Goal: Task Accomplishment & Management: Manage account settings

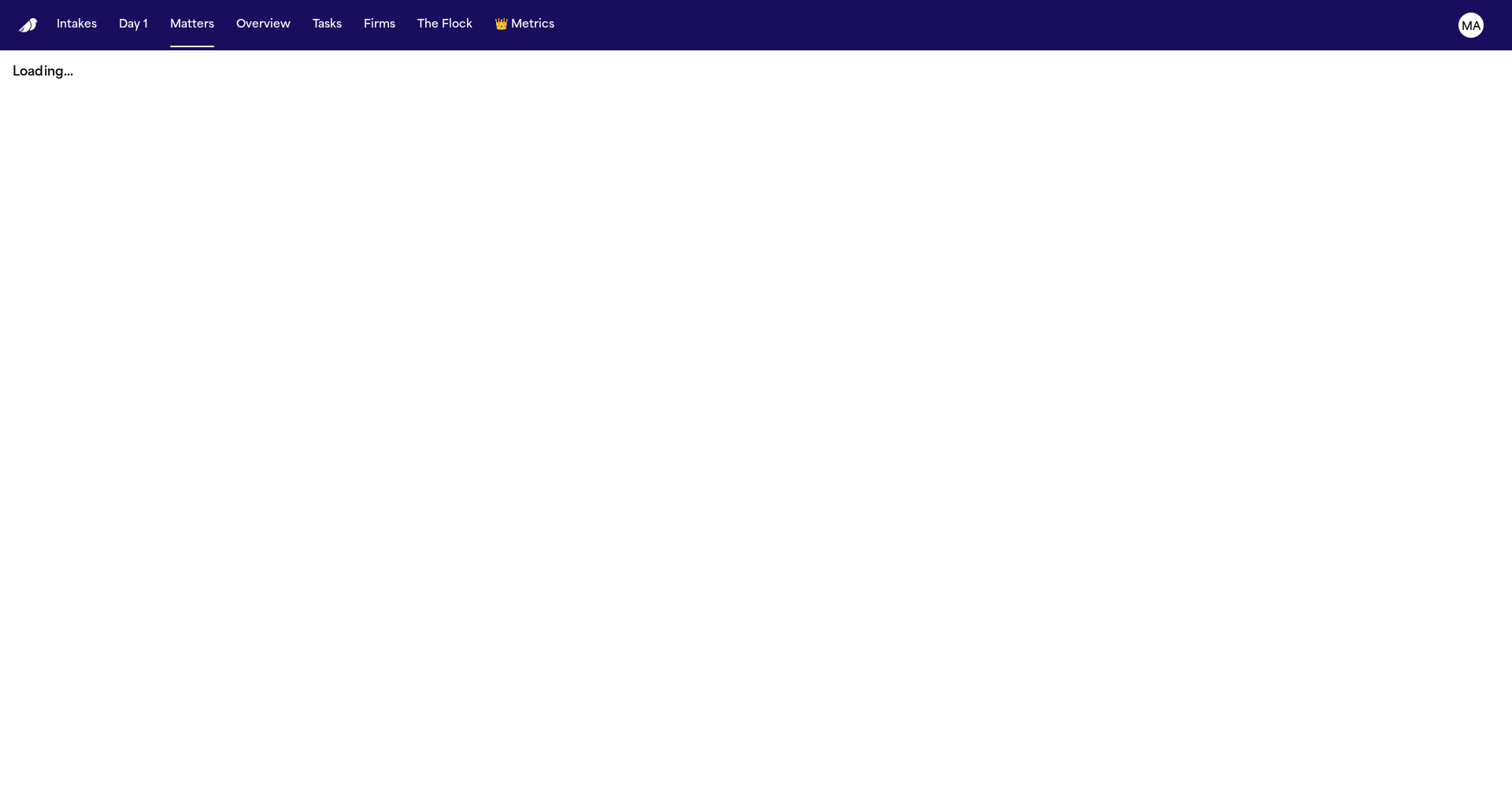
click at [774, 287] on main "Loading..." at bounding box center [756, 419] width 1512 height 737
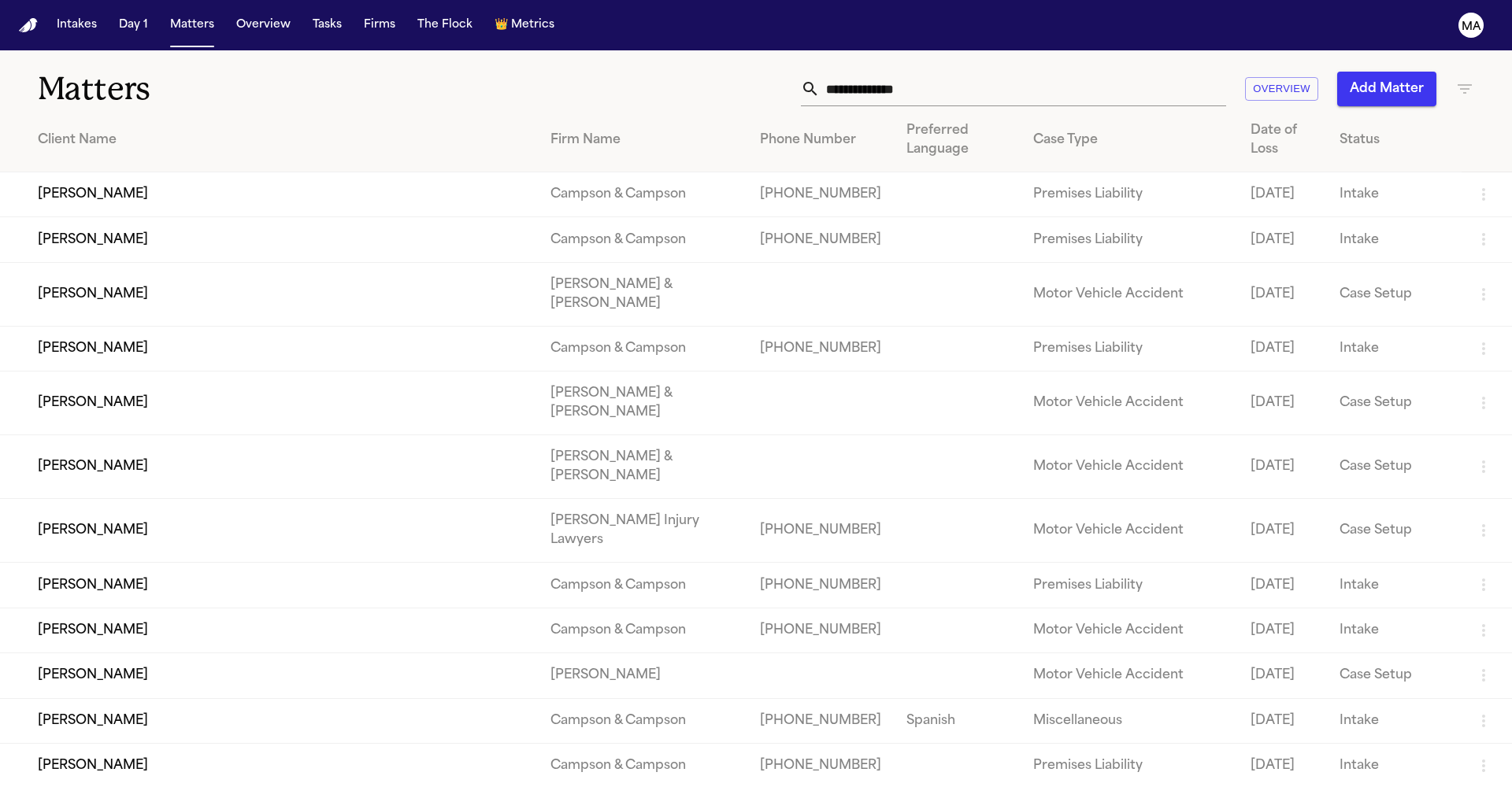
click at [779, 72] on div "Overview Add Matter" at bounding box center [965, 89] width 1018 height 35
click at [1420, 73] on button "Add Matter" at bounding box center [1386, 89] width 99 height 35
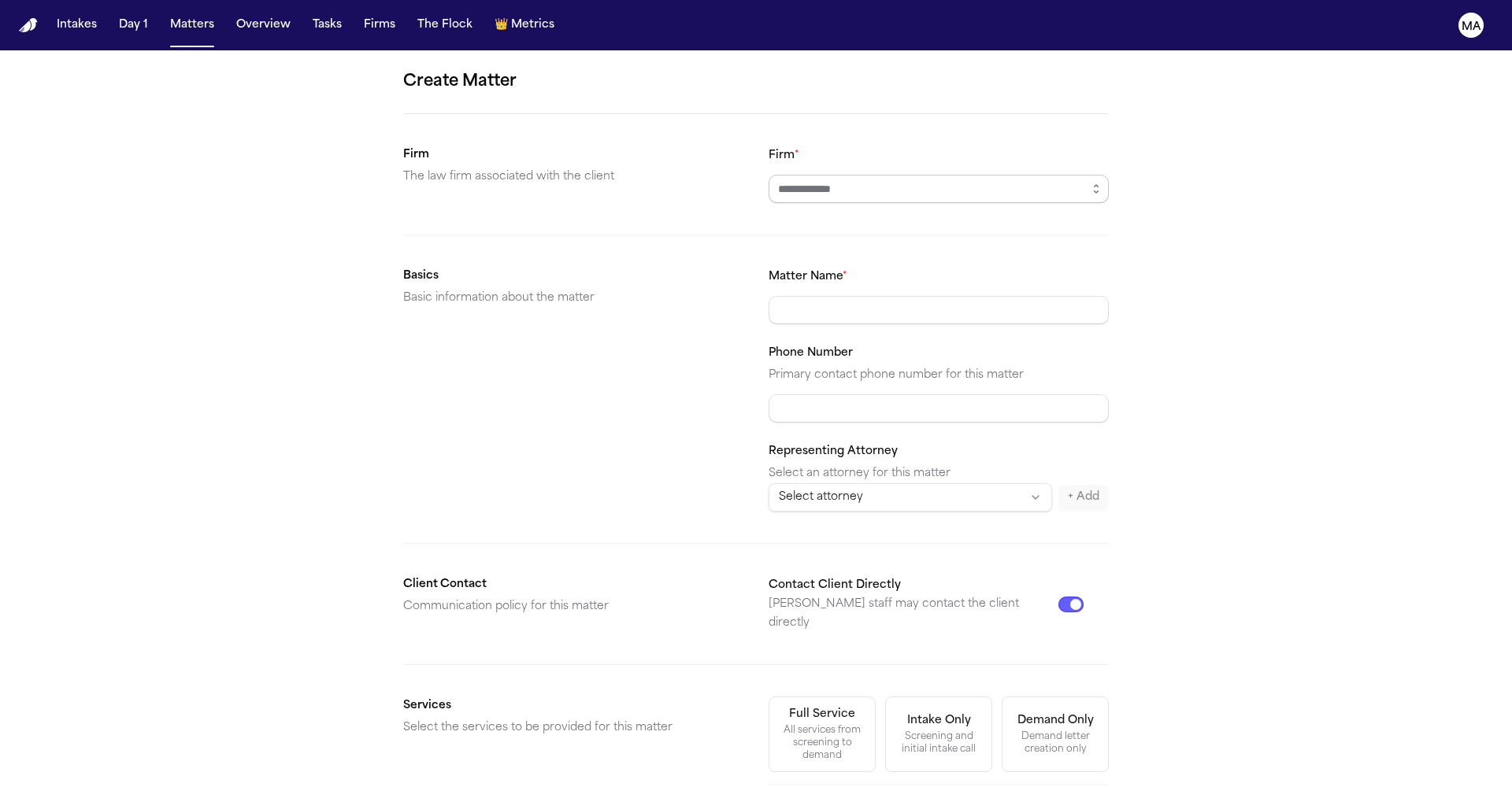
click at [858, 175] on input "Firm *" at bounding box center [938, 188] width 340 height 28
type input "*"
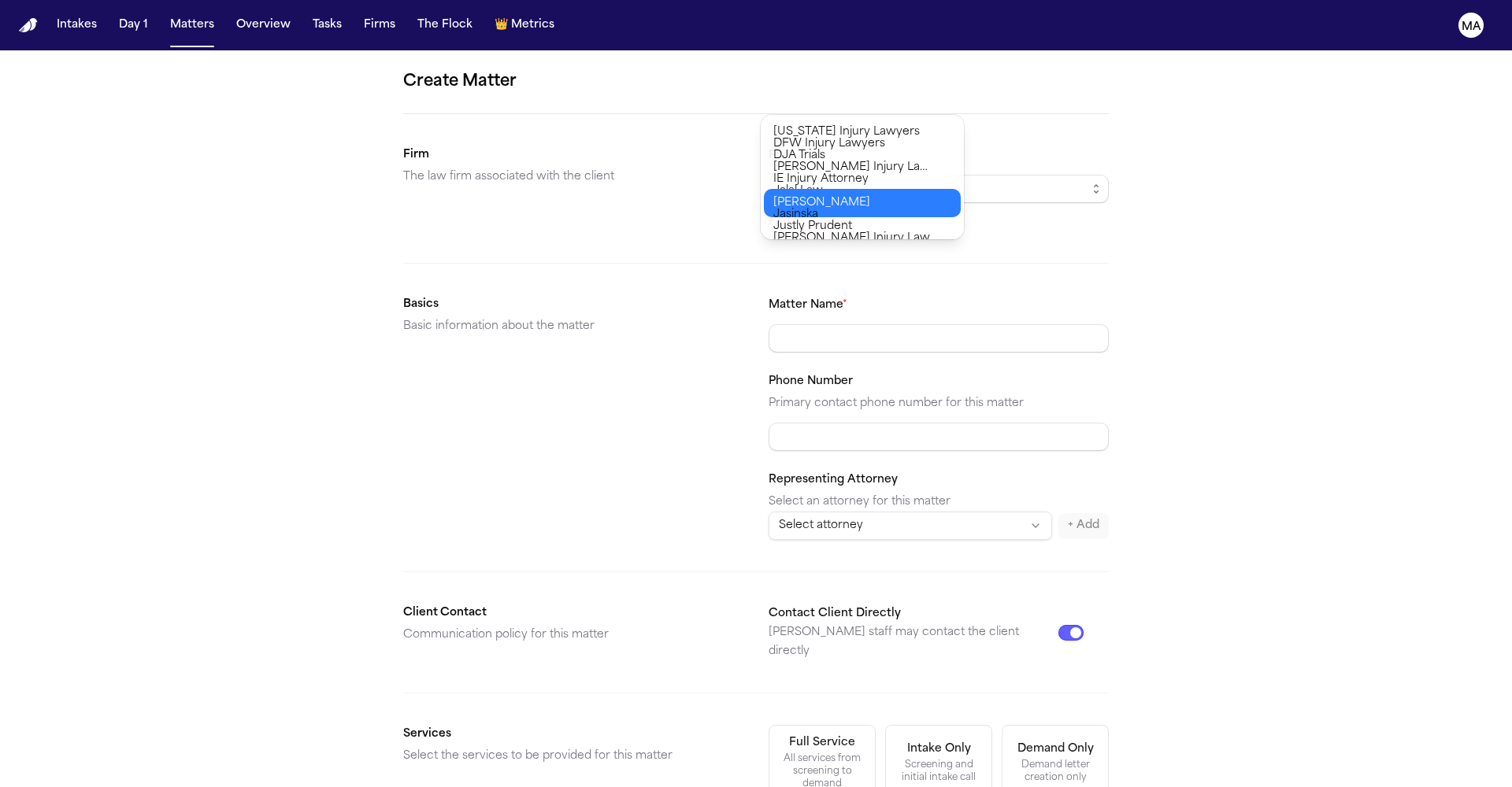
type input "**********"
click at [809, 196] on body "**********" at bounding box center [756, 394] width 1512 height 787
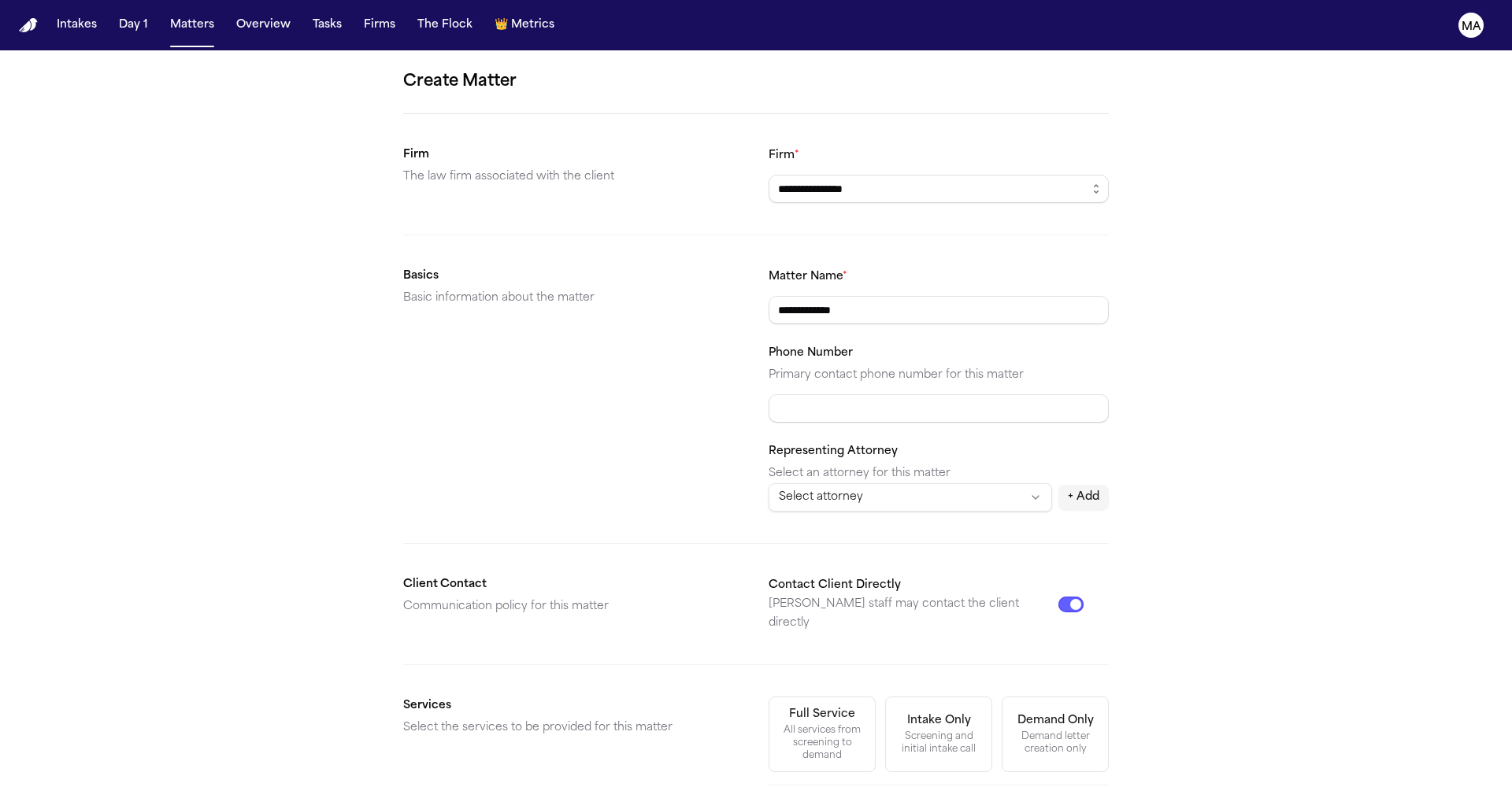
type input "**********"
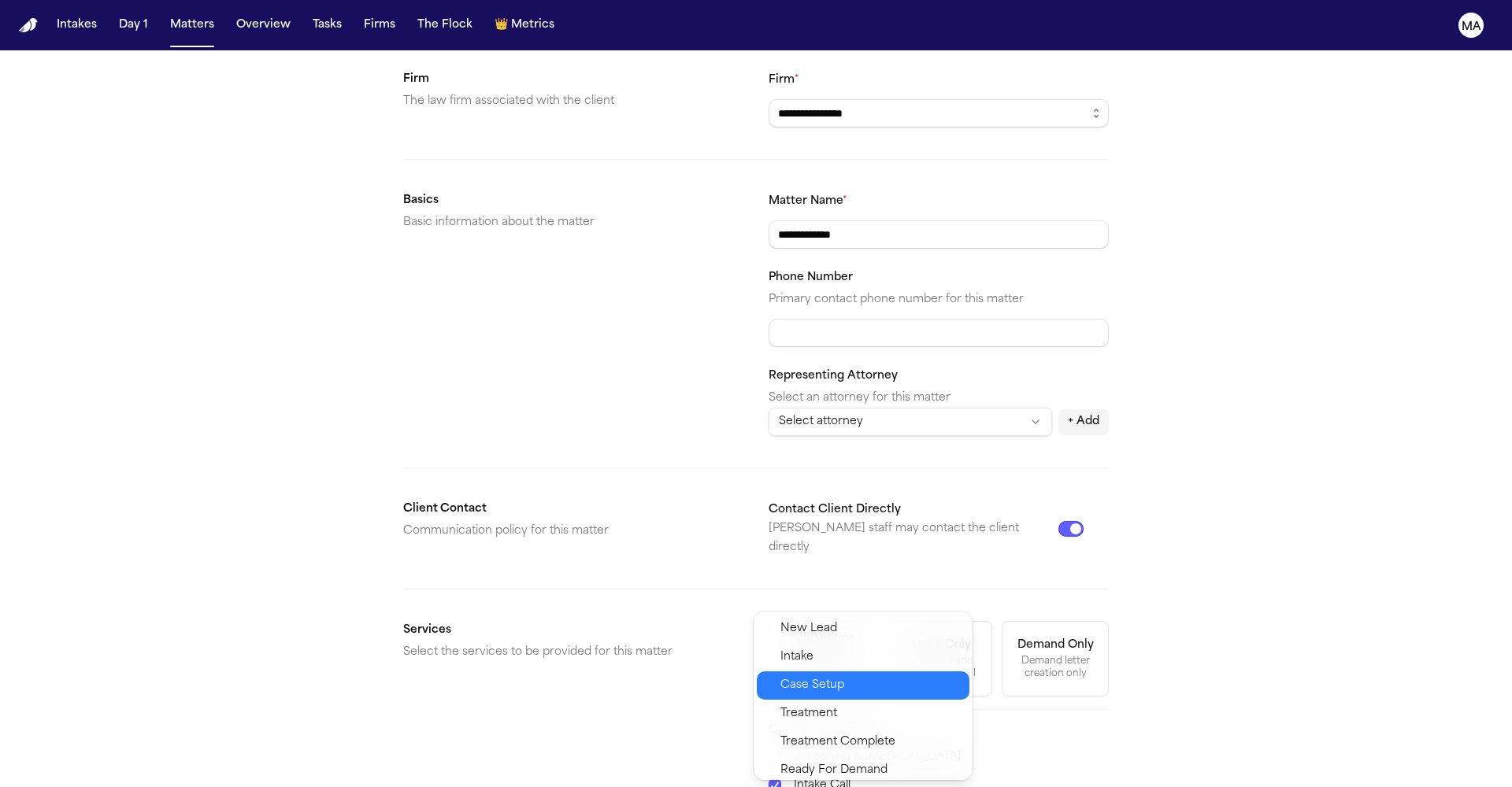
click at [807, 676] on span "Case Setup" at bounding box center [811, 685] width 64 height 19
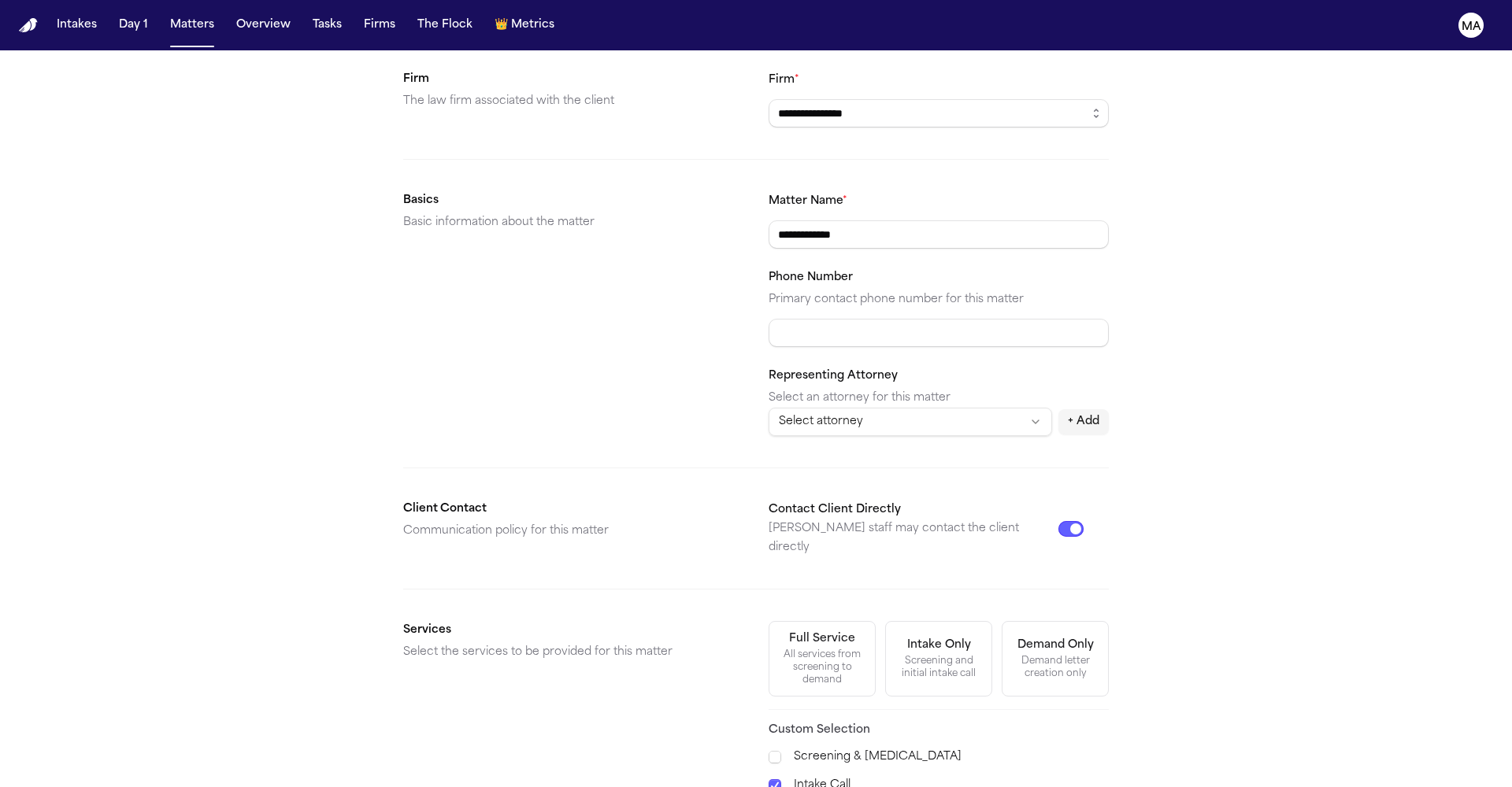
click at [813, 662] on span "Motor Vehicle Accident" at bounding box center [844, 671] width 130 height 19
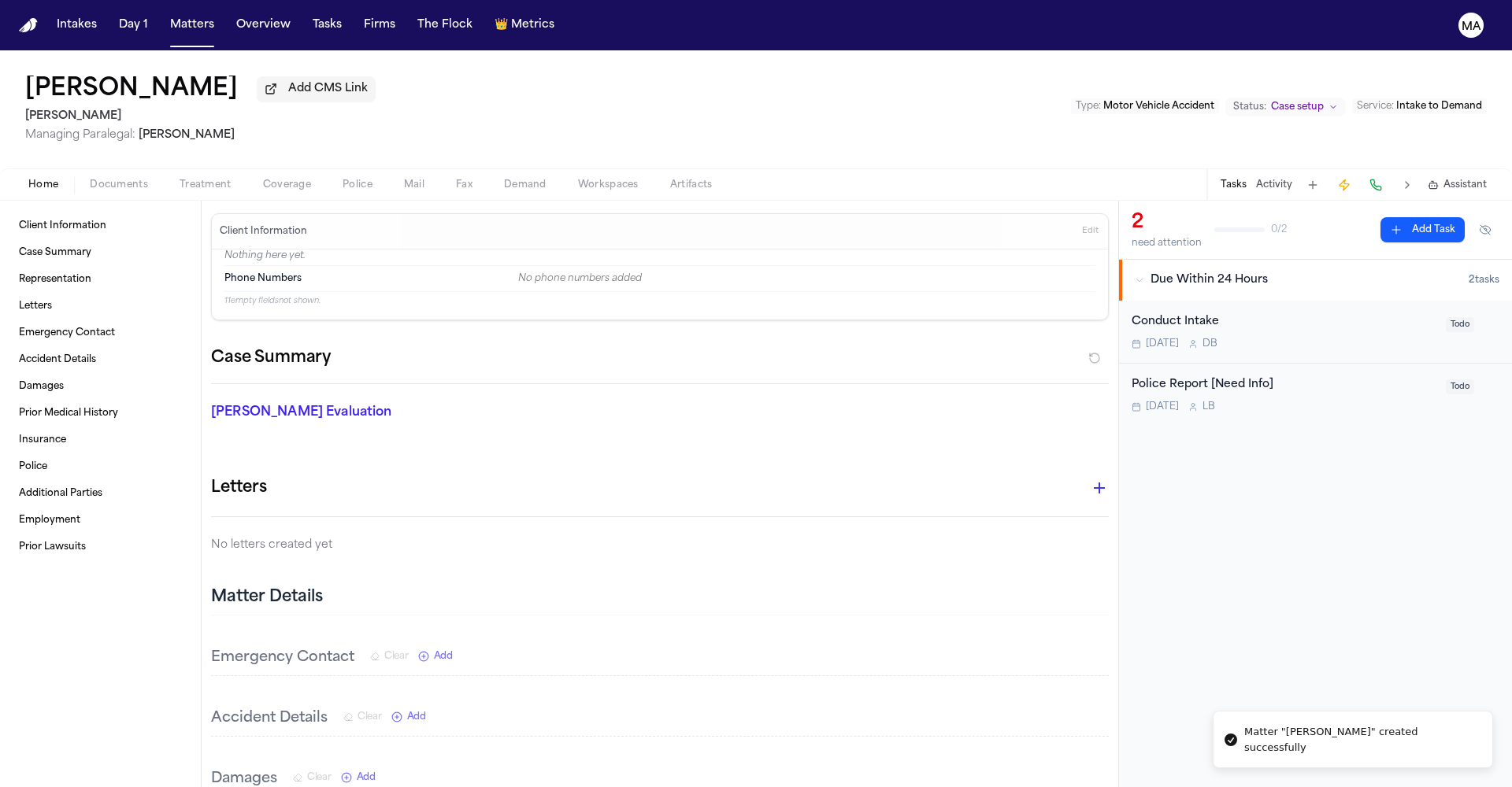
click at [90, 179] on span "Documents" at bounding box center [119, 185] width 58 height 13
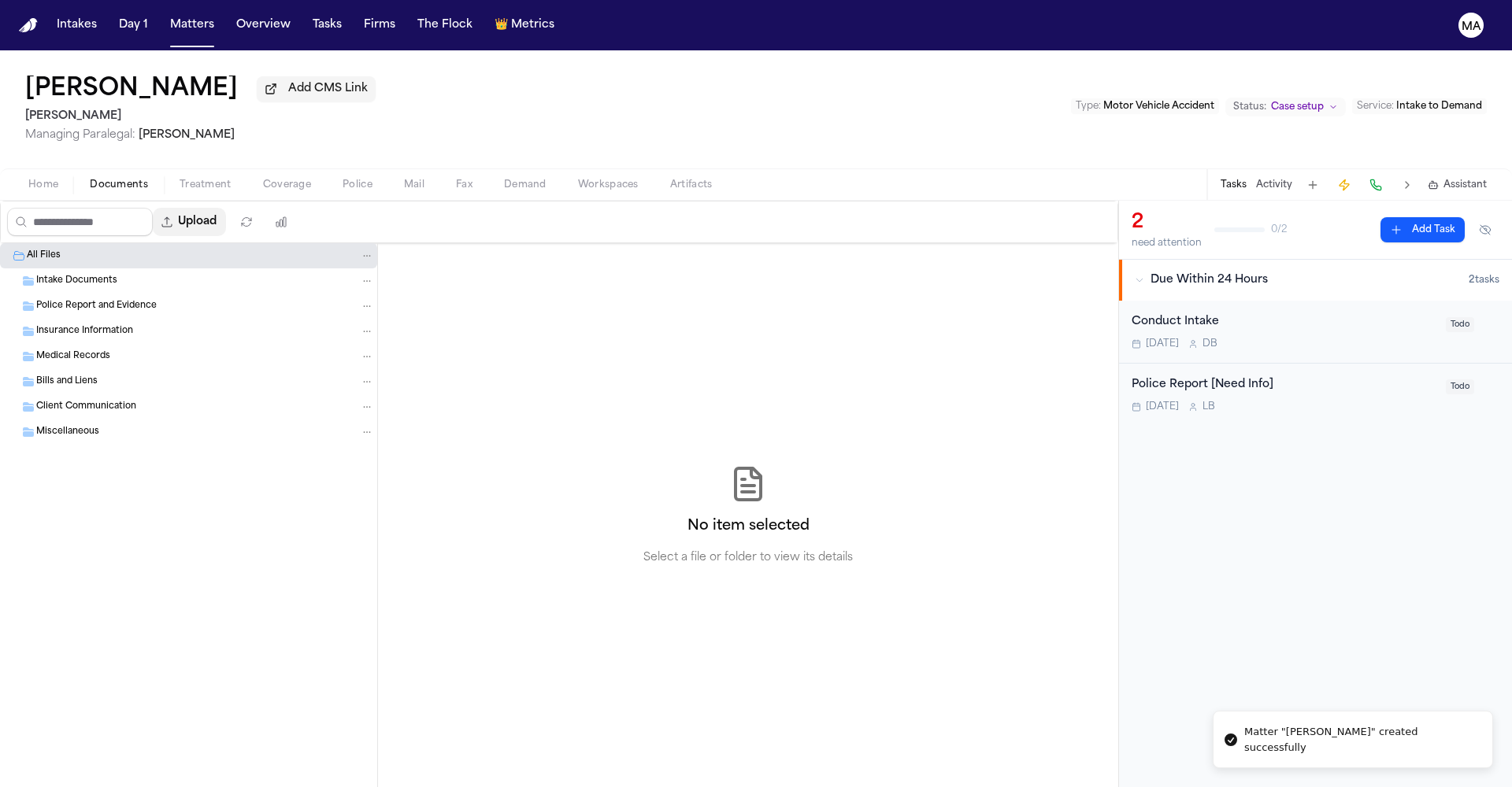
click at [153, 208] on button "Upload" at bounding box center [189, 221] width 74 height 28
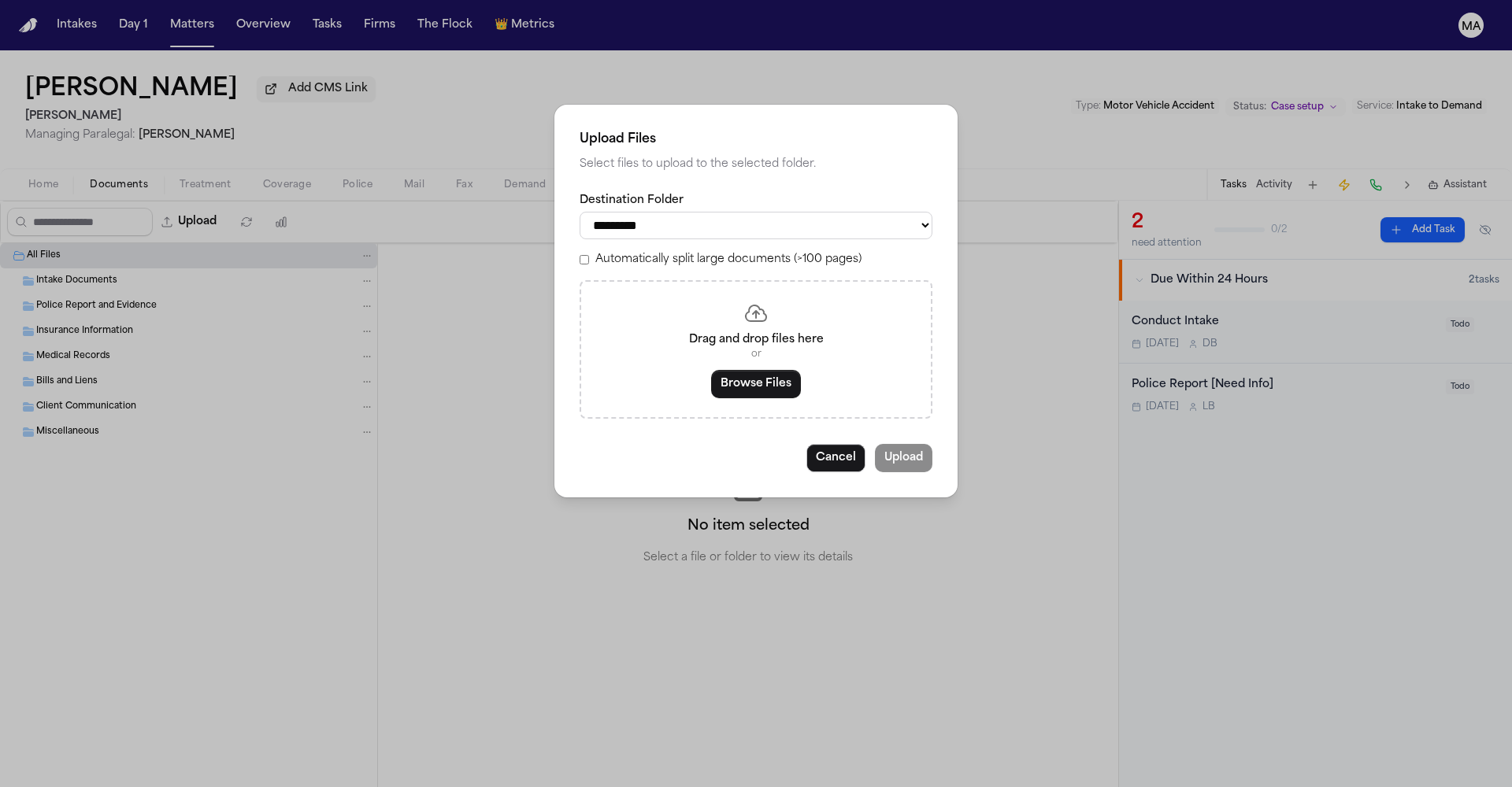
click at [682, 252] on label "Automatically split large documents (>100 pages)" at bounding box center [728, 259] width 266 height 15
click at [755, 370] on button "Browse Files" at bounding box center [756, 384] width 90 height 28
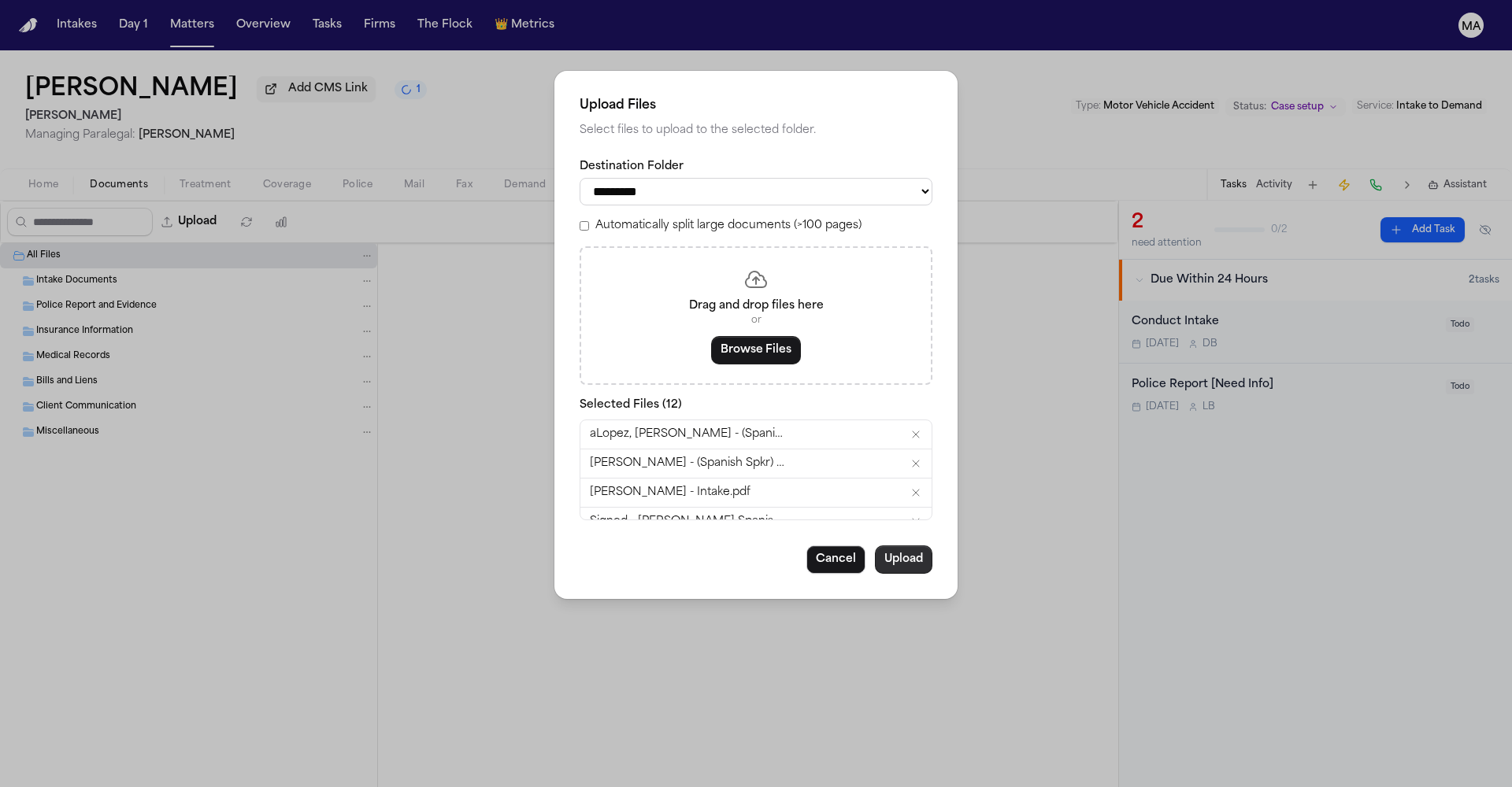
click at [874, 545] on button "Upload" at bounding box center [903, 559] width 57 height 28
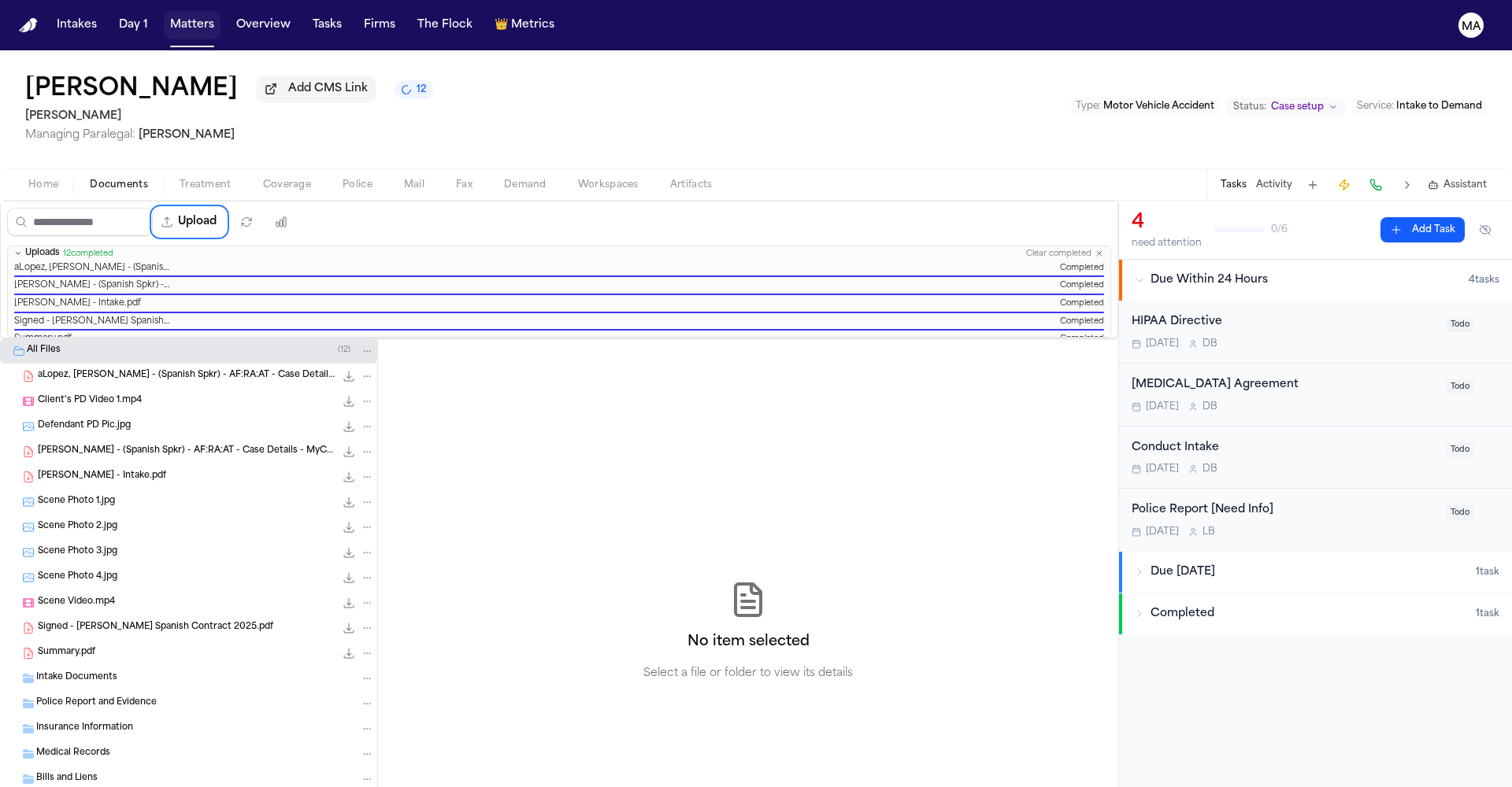
click at [164, 17] on button "Matters" at bounding box center [192, 25] width 57 height 28
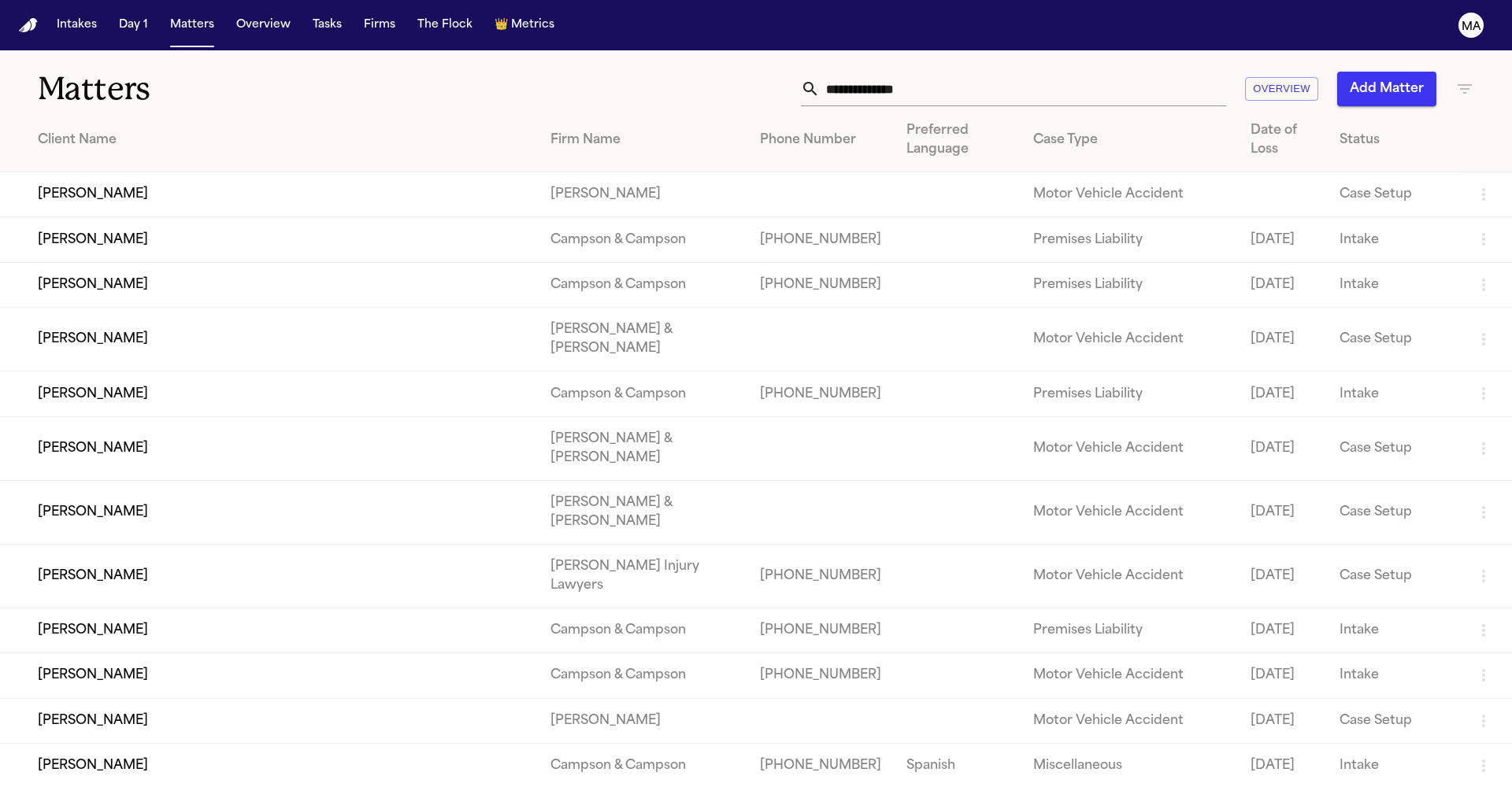
click at [1406, 73] on button "Add Matter" at bounding box center [1386, 89] width 99 height 35
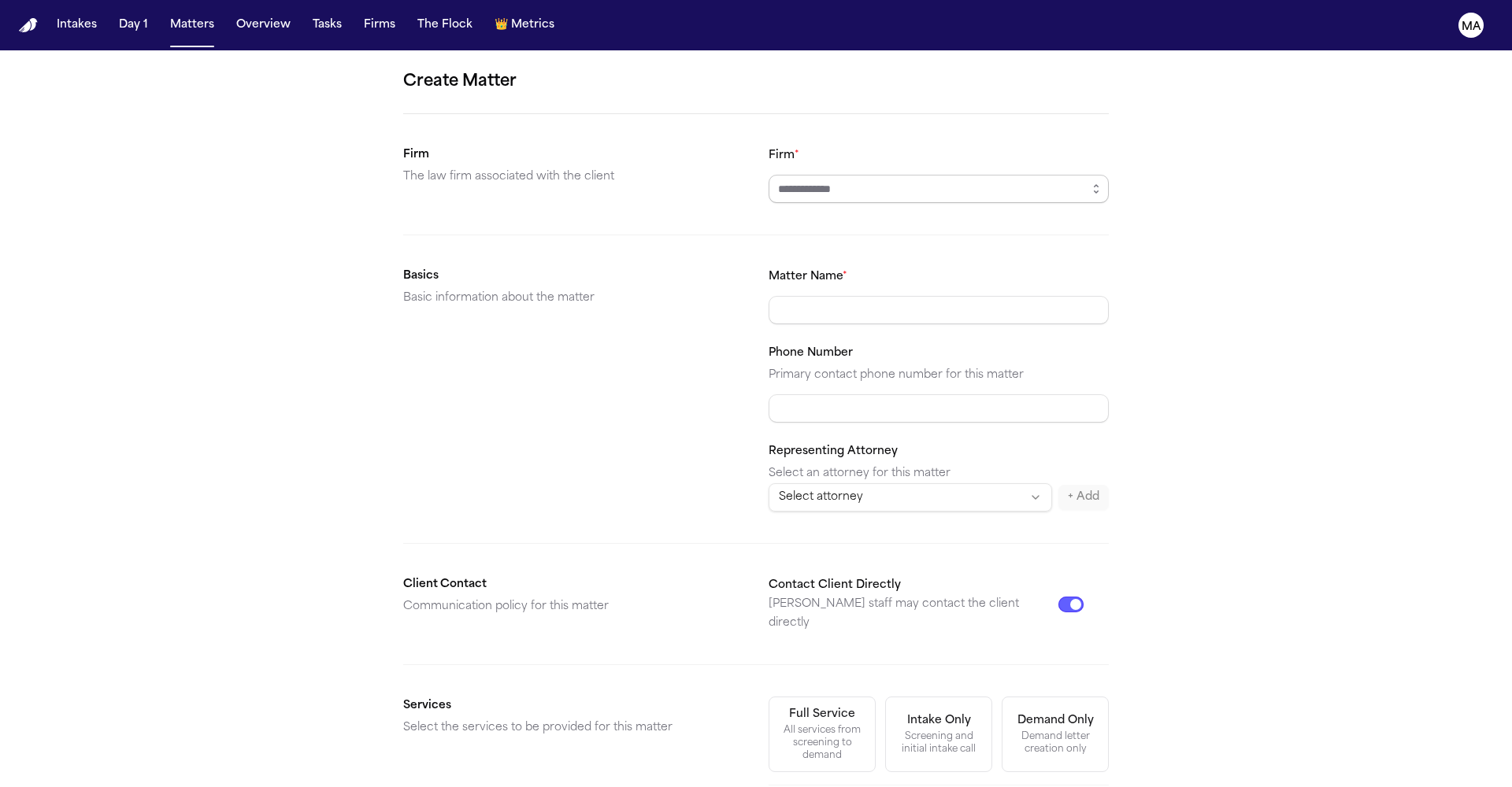
click at [871, 175] on input "Firm *" at bounding box center [938, 188] width 340 height 28
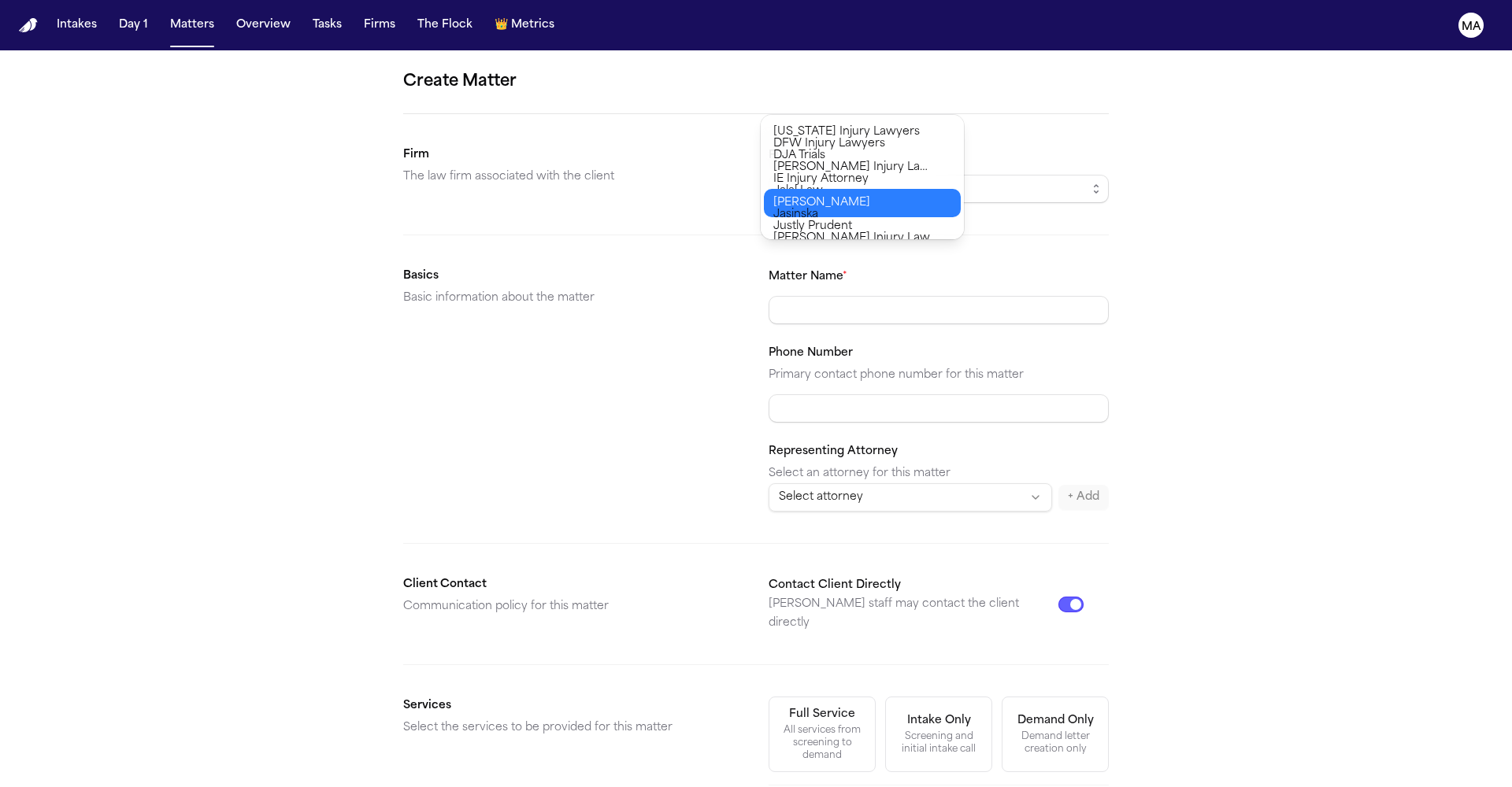
type input "**********"
click at [832, 192] on body "**********" at bounding box center [756, 394] width 1512 height 787
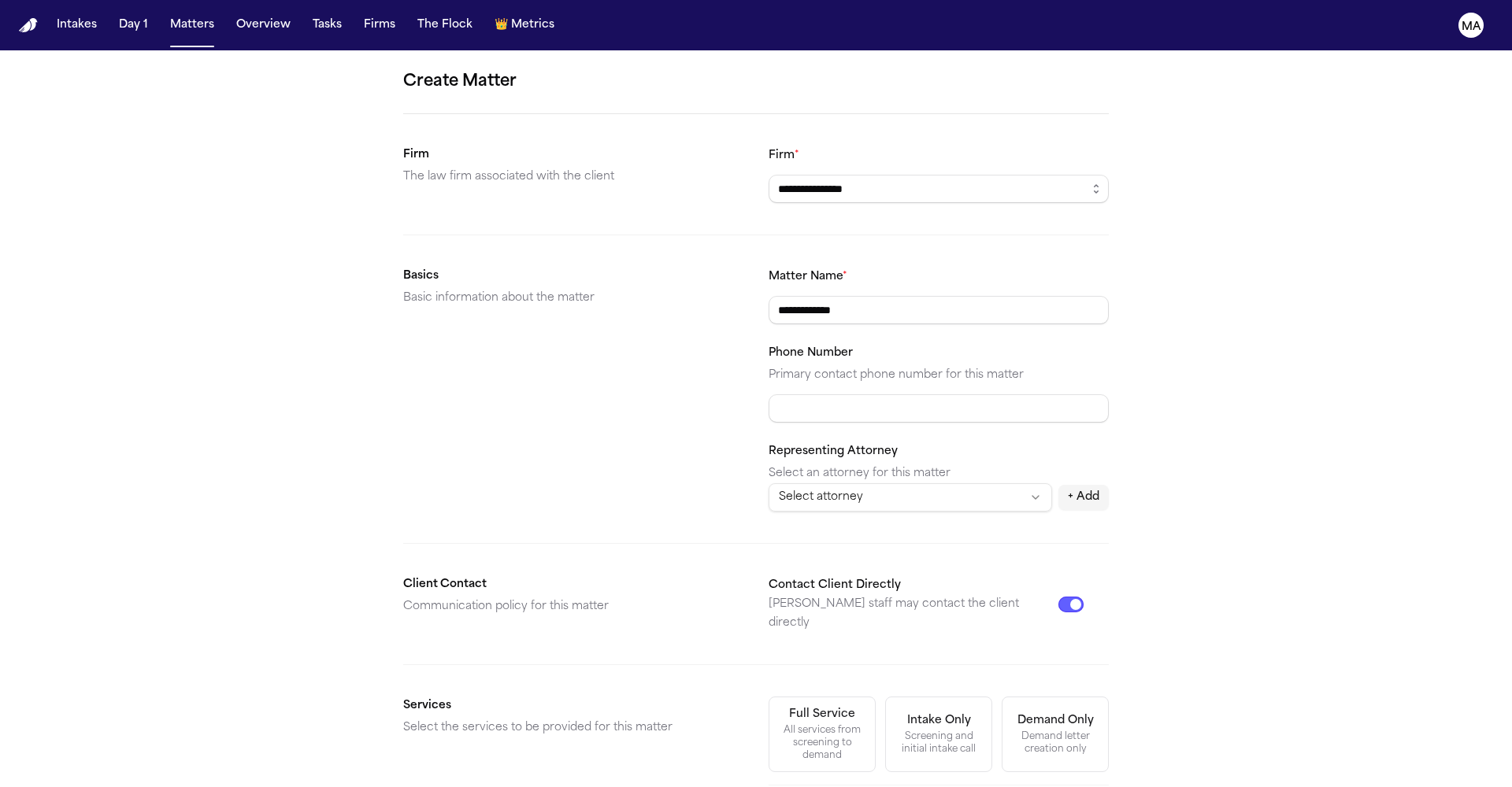
type input "**********"
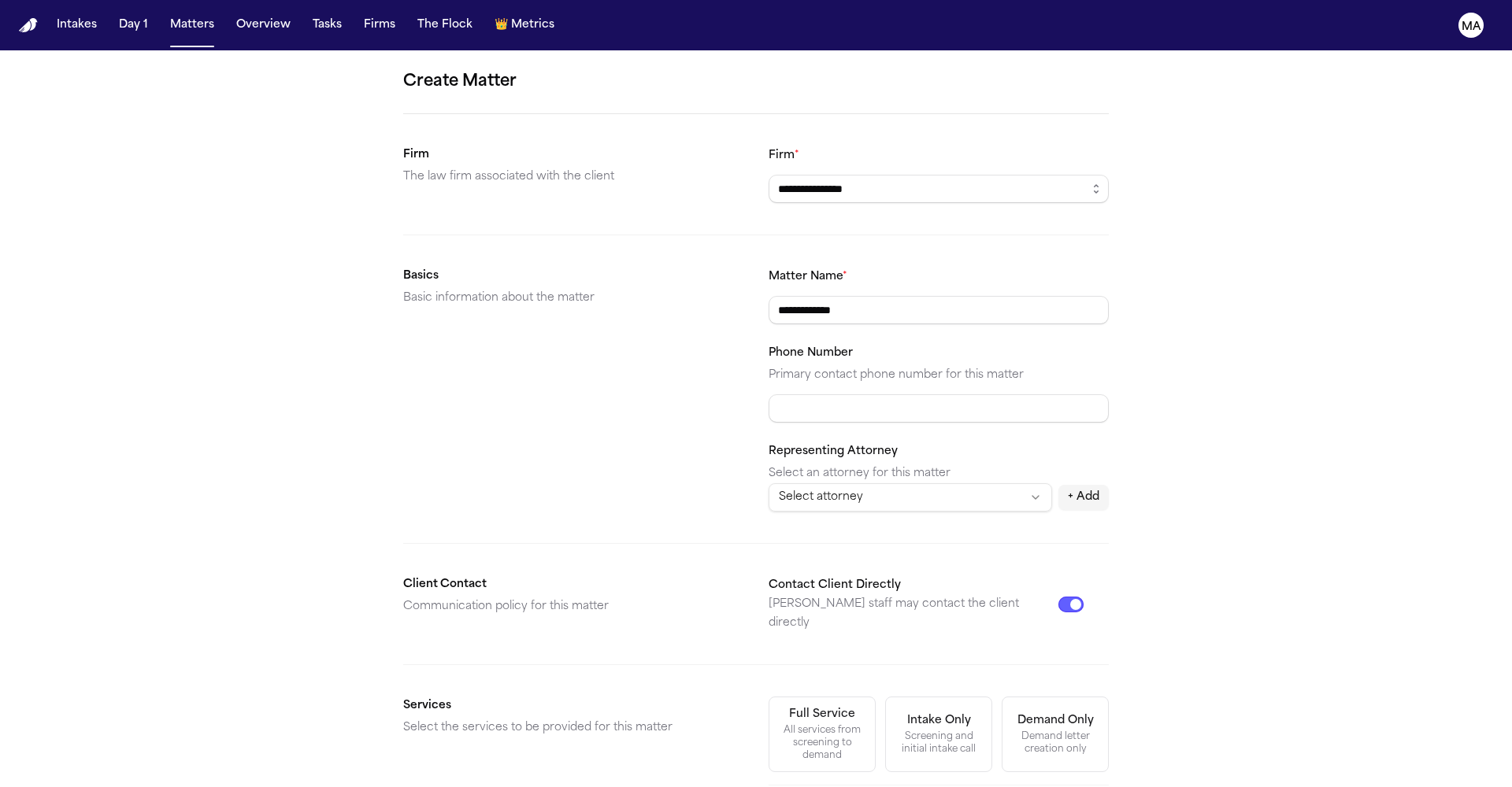
scroll to position [38, 0]
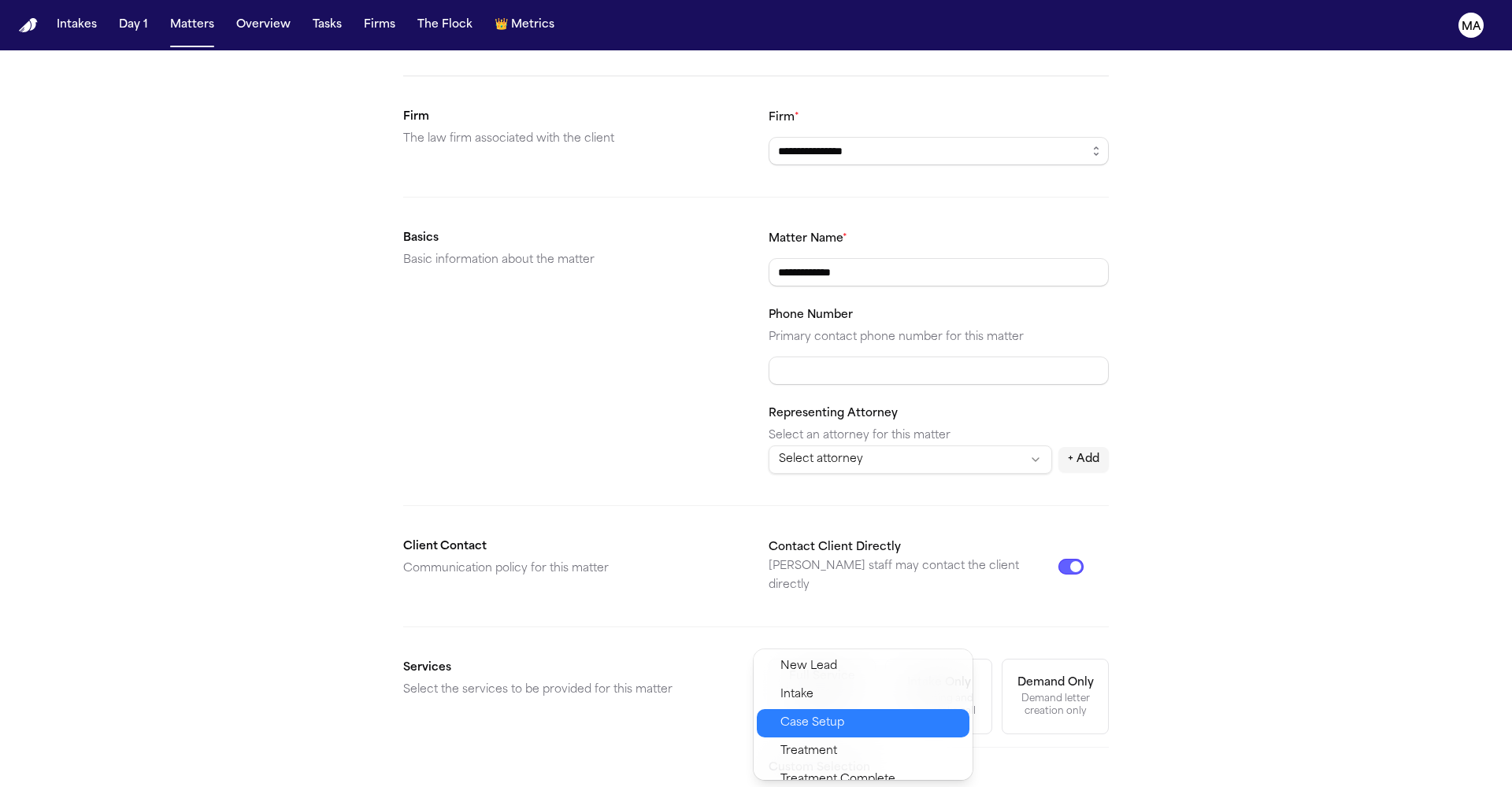
click at [807, 714] on span "Case Setup" at bounding box center [811, 723] width 64 height 19
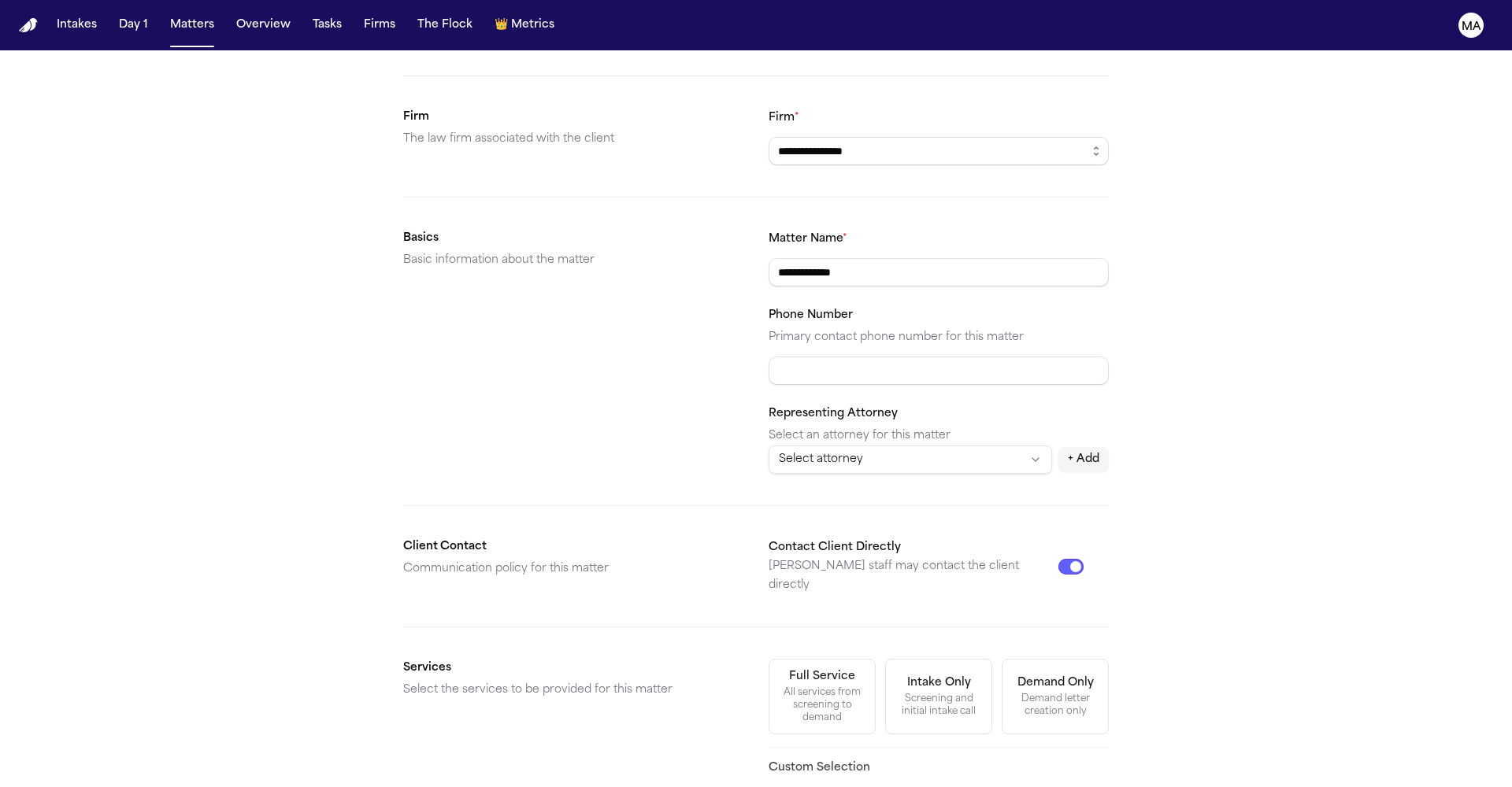
scroll to position [76, 0]
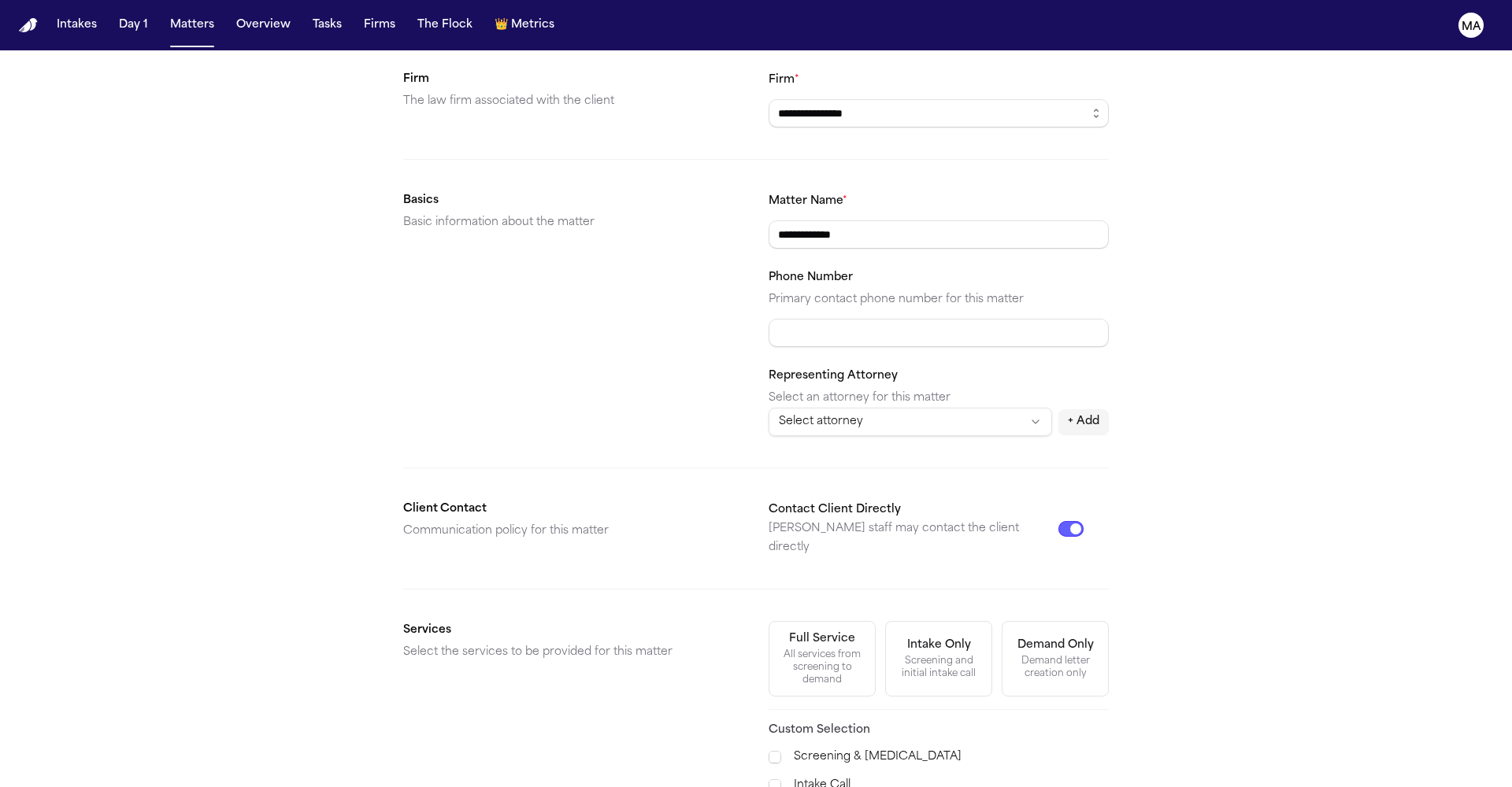
click at [810, 663] on span "Motor Vehicle Accident" at bounding box center [844, 671] width 130 height 19
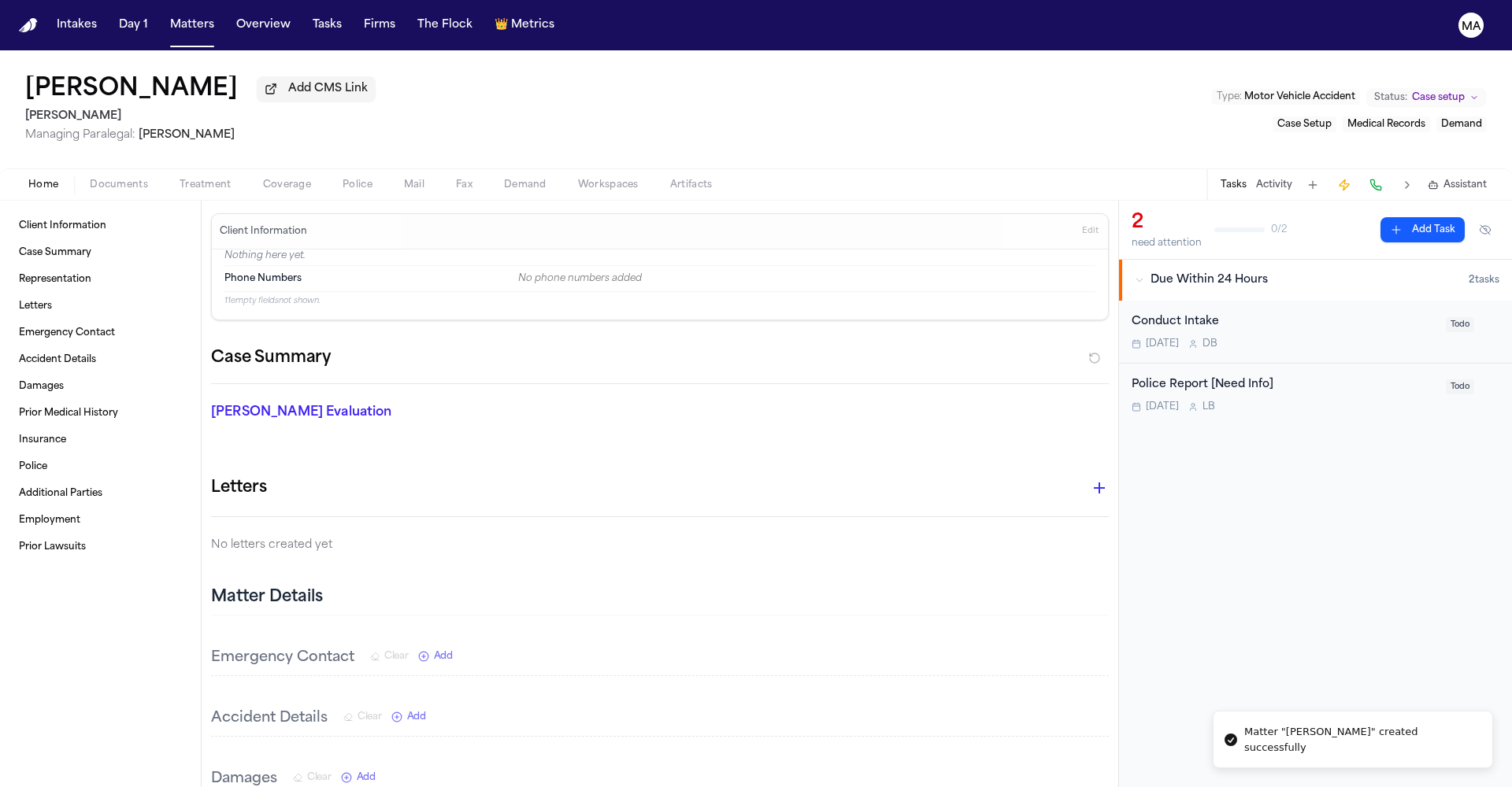
click at [94, 179] on span "Documents" at bounding box center [119, 185] width 58 height 13
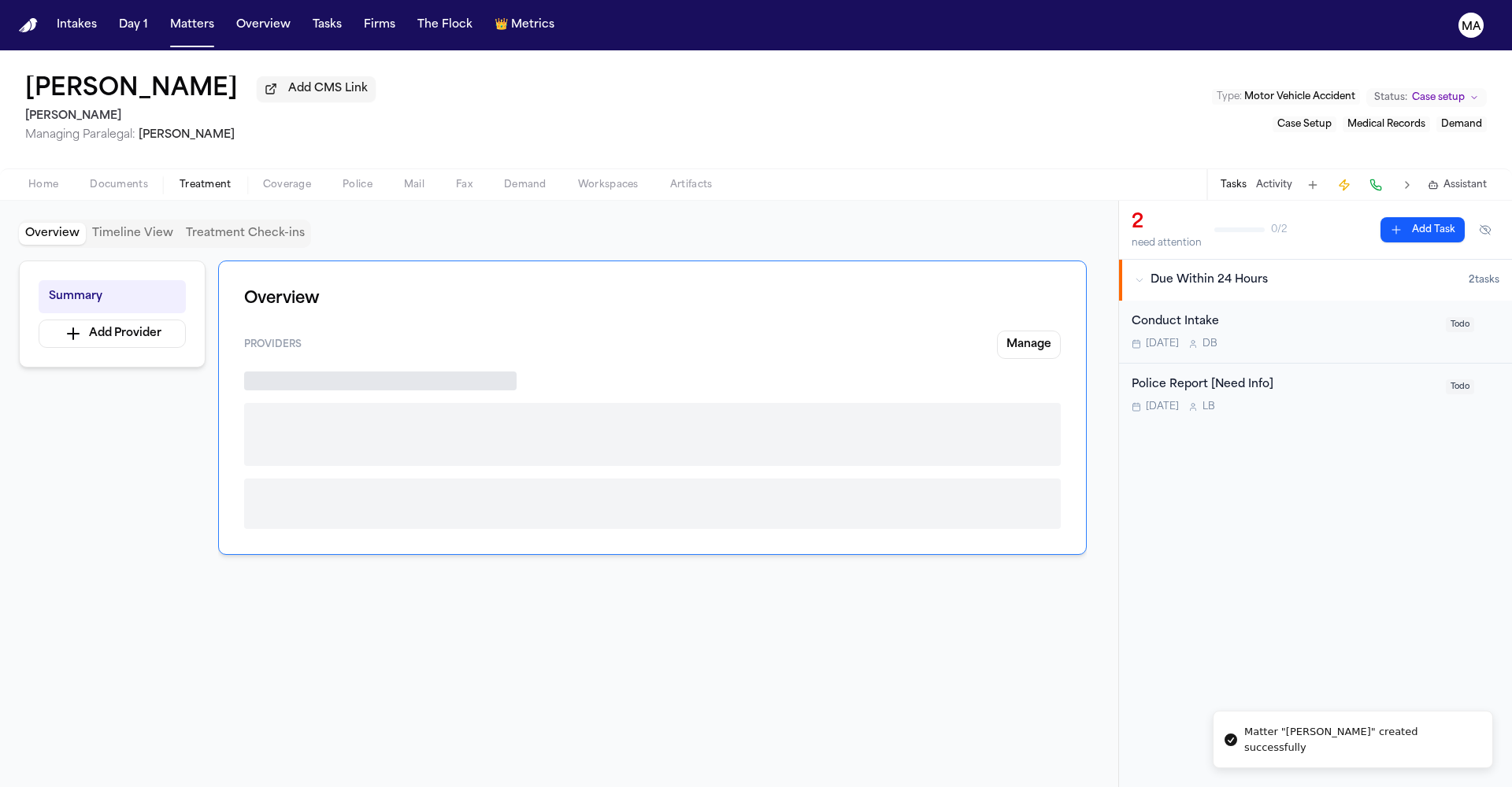
click at [179, 179] on span "Treatment" at bounding box center [205, 185] width 52 height 13
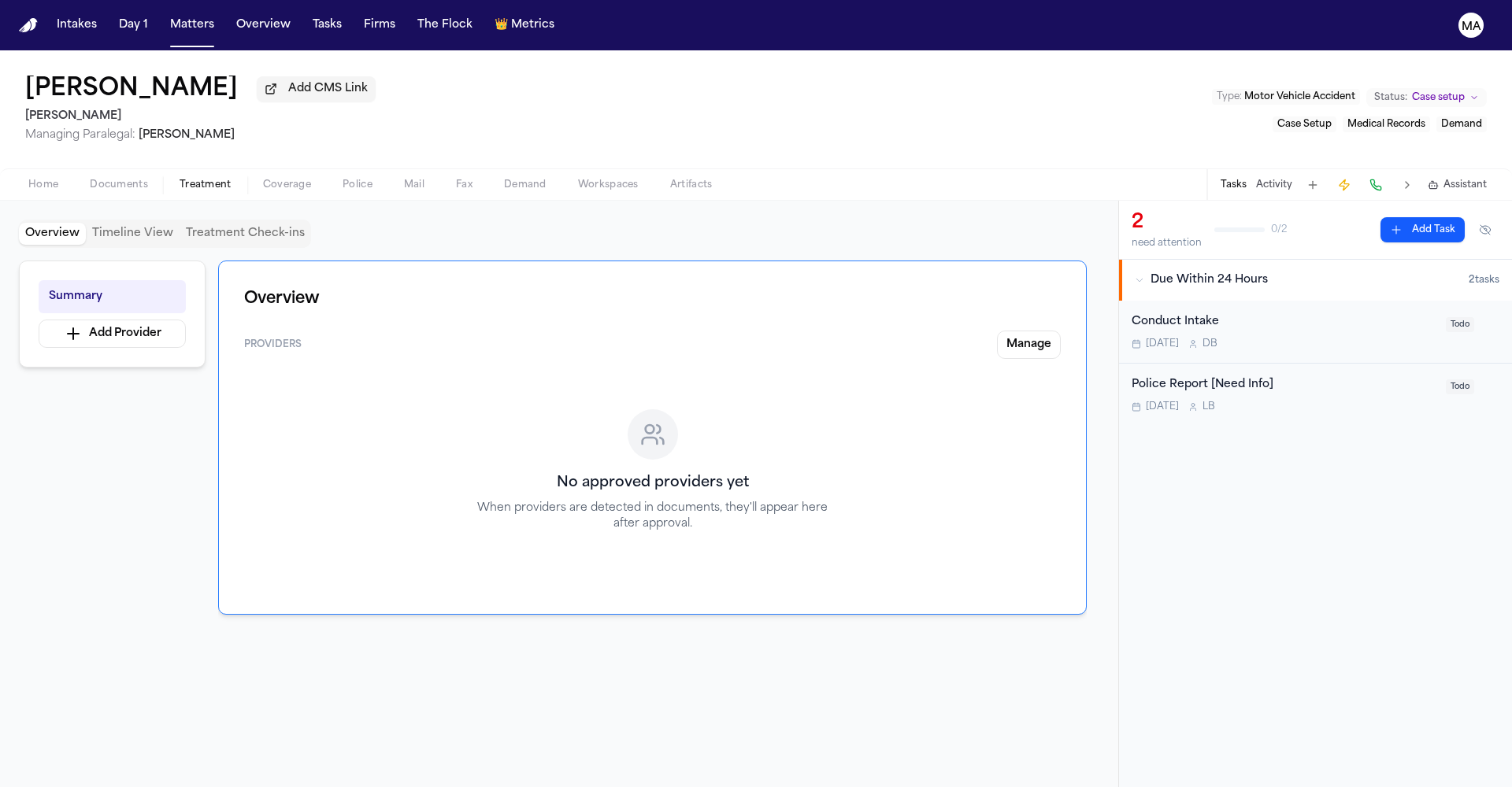
click at [90, 179] on span "Documents" at bounding box center [119, 185] width 58 height 13
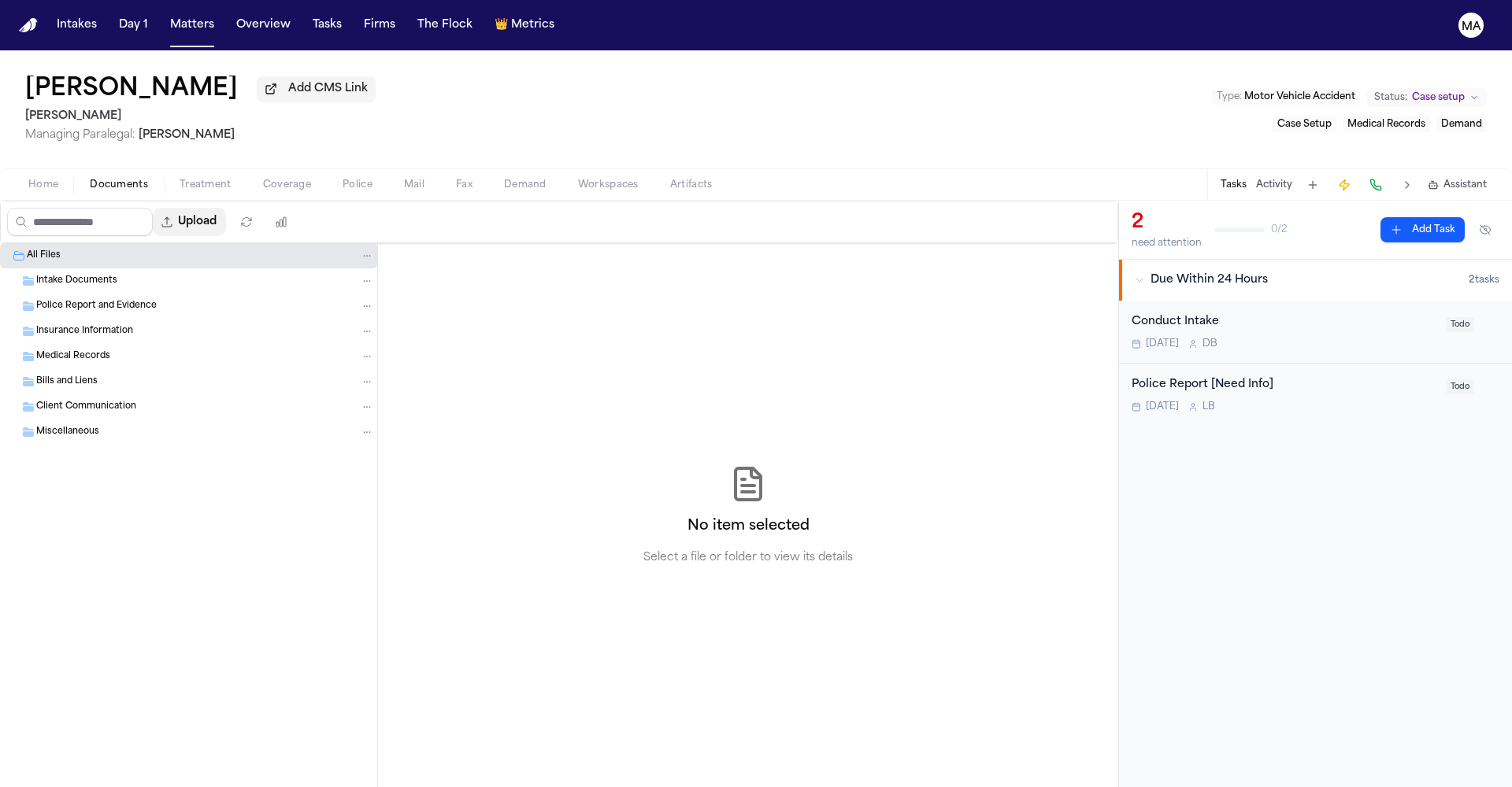
click at [161, 216] on icon "button" at bounding box center [167, 222] width 13 height 13
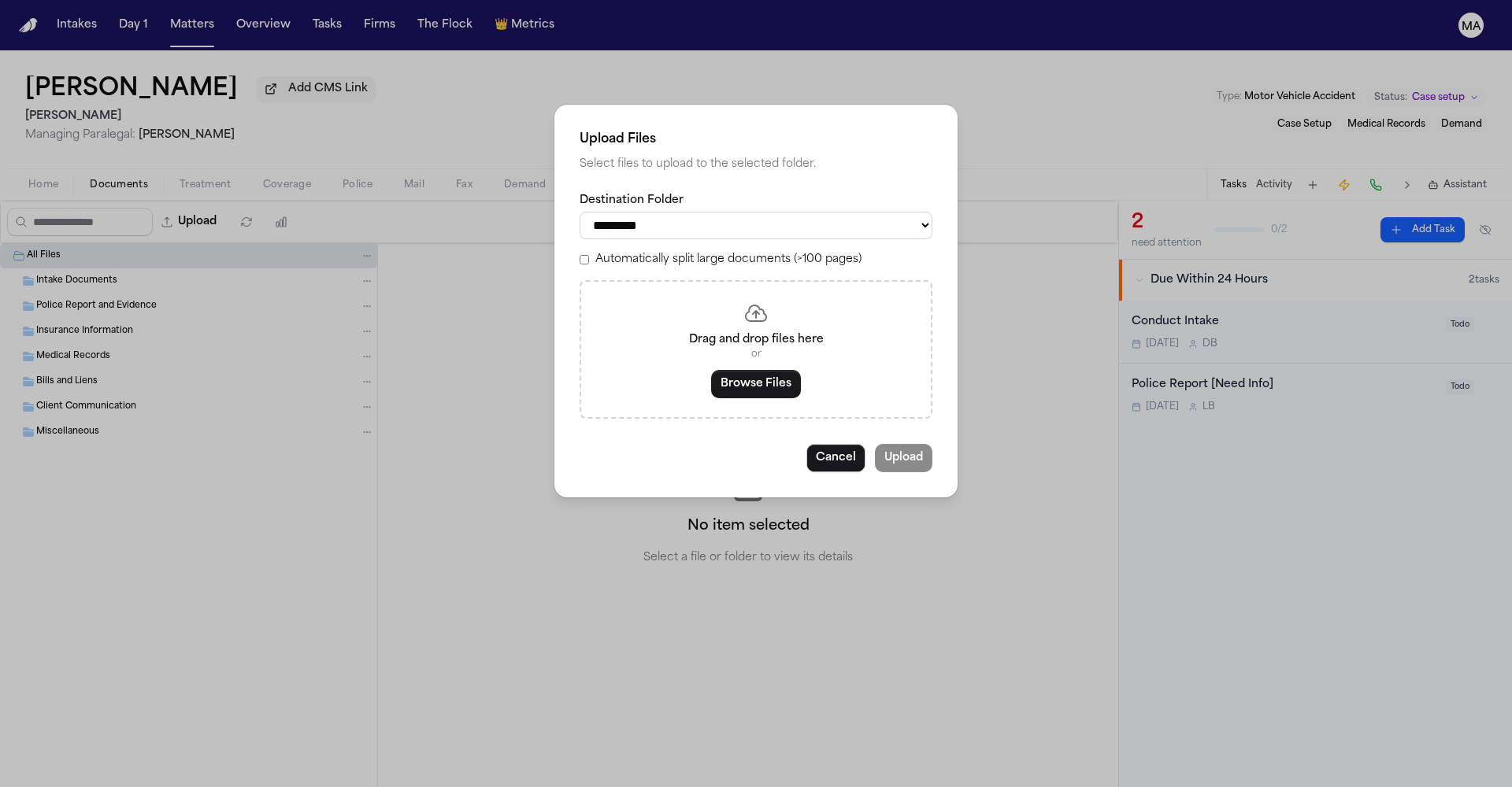
click at [698, 252] on label "Automatically split large documents (>100 pages)" at bounding box center [728, 259] width 266 height 15
click at [756, 370] on button "Browse Files" at bounding box center [756, 384] width 90 height 28
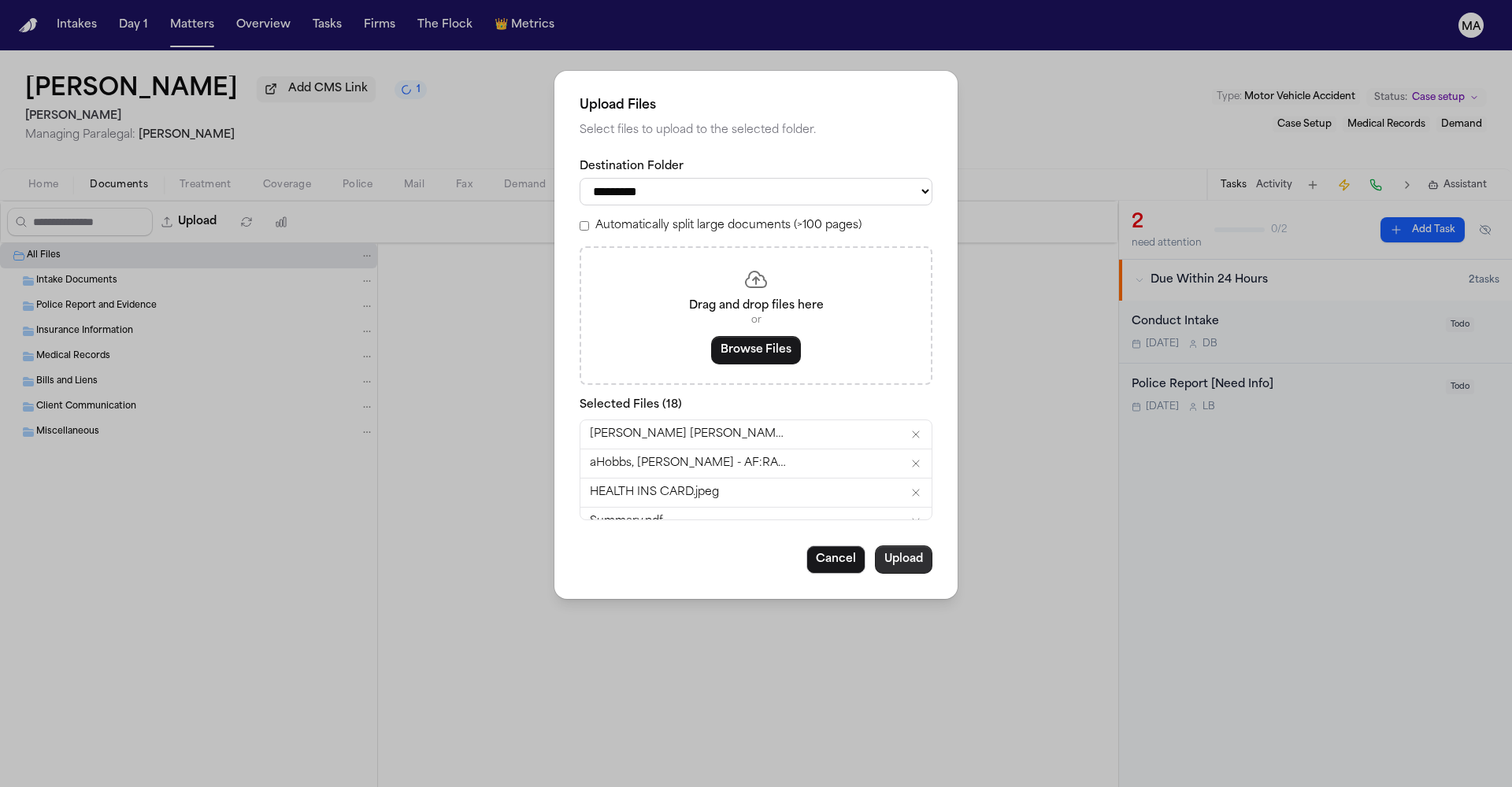
click at [874, 545] on button "Upload" at bounding box center [903, 559] width 57 height 28
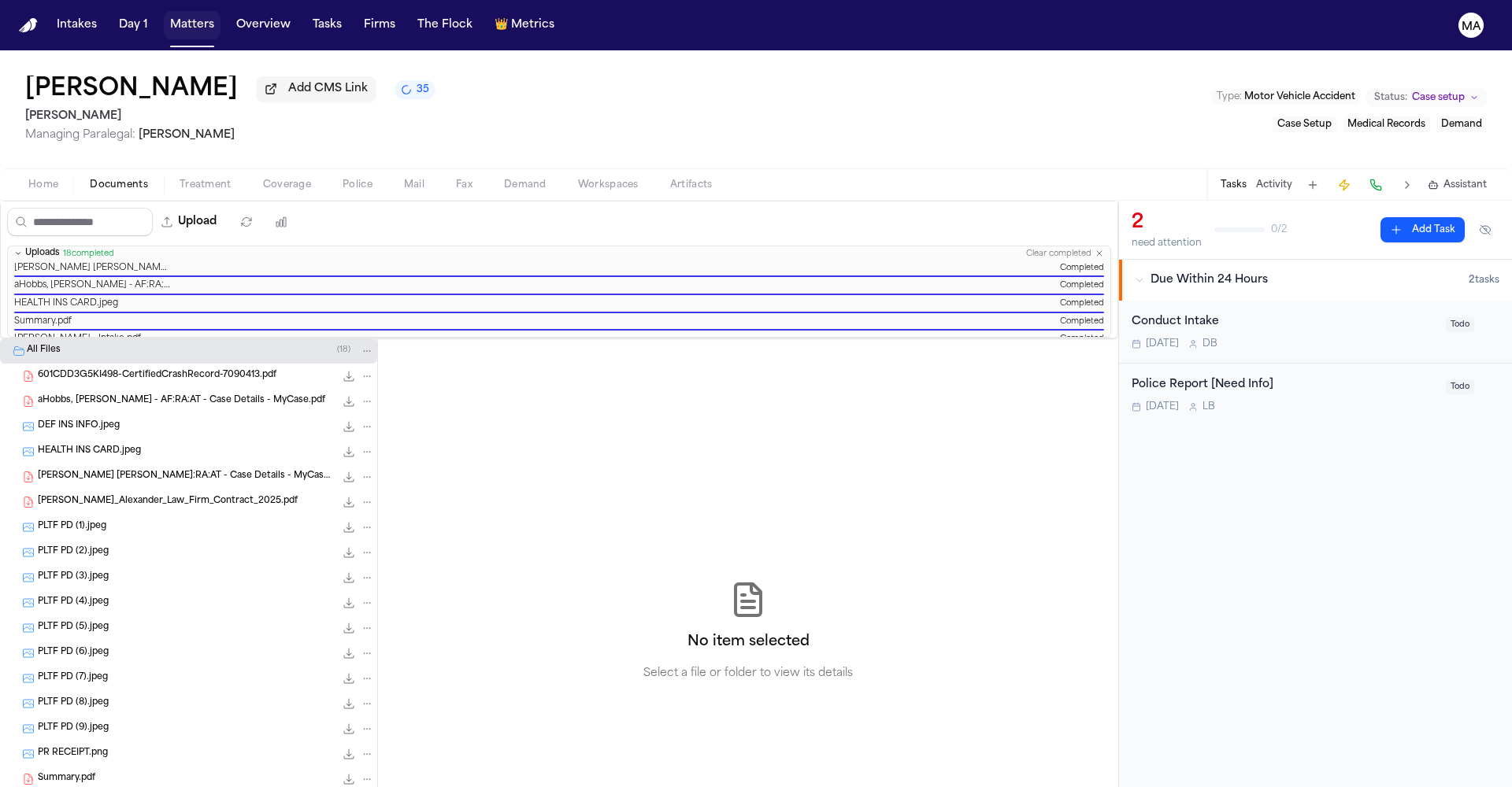
click at [164, 19] on button "Matters" at bounding box center [192, 25] width 57 height 28
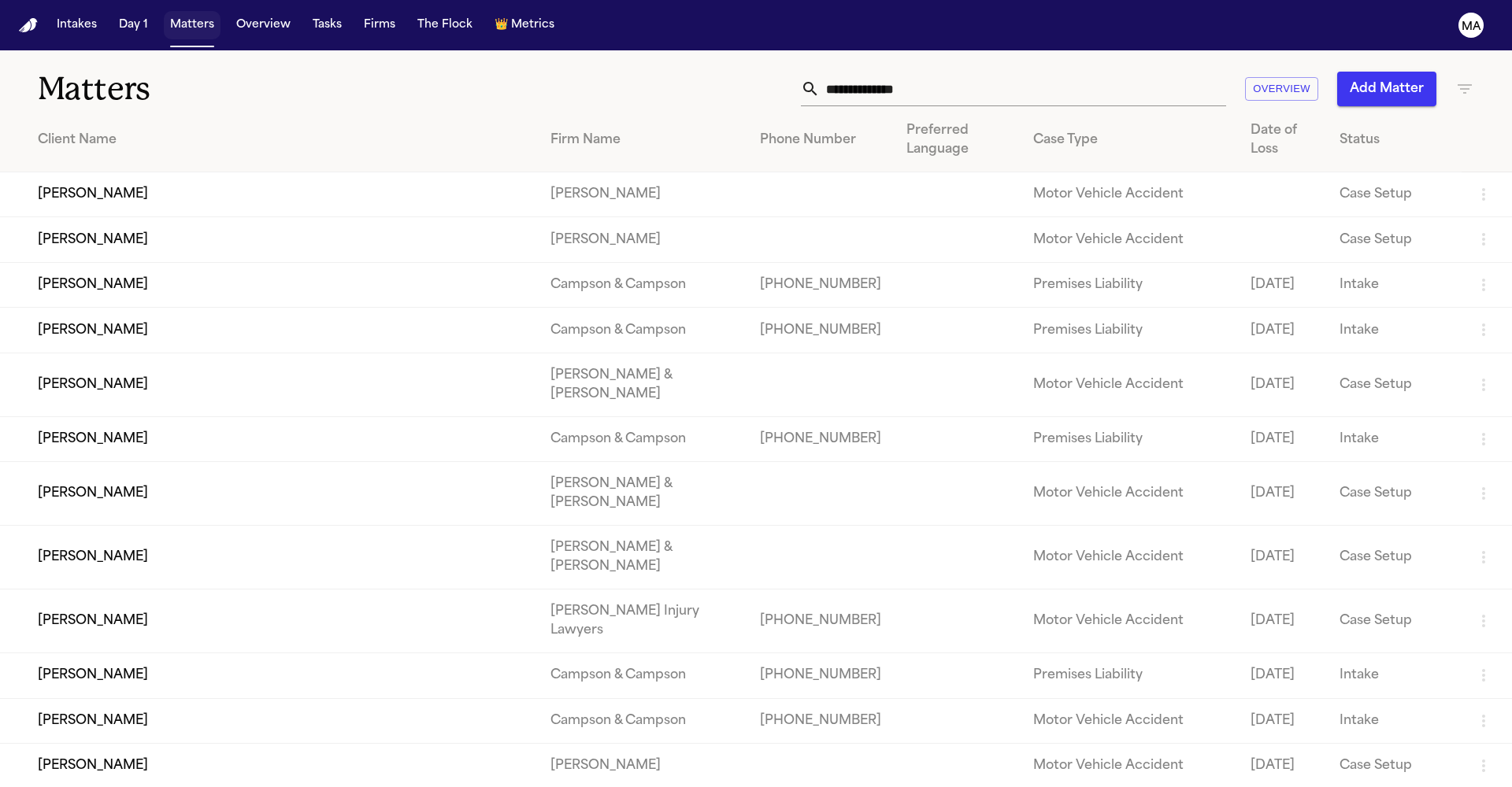
click at [164, 17] on button "Matters" at bounding box center [192, 25] width 57 height 28
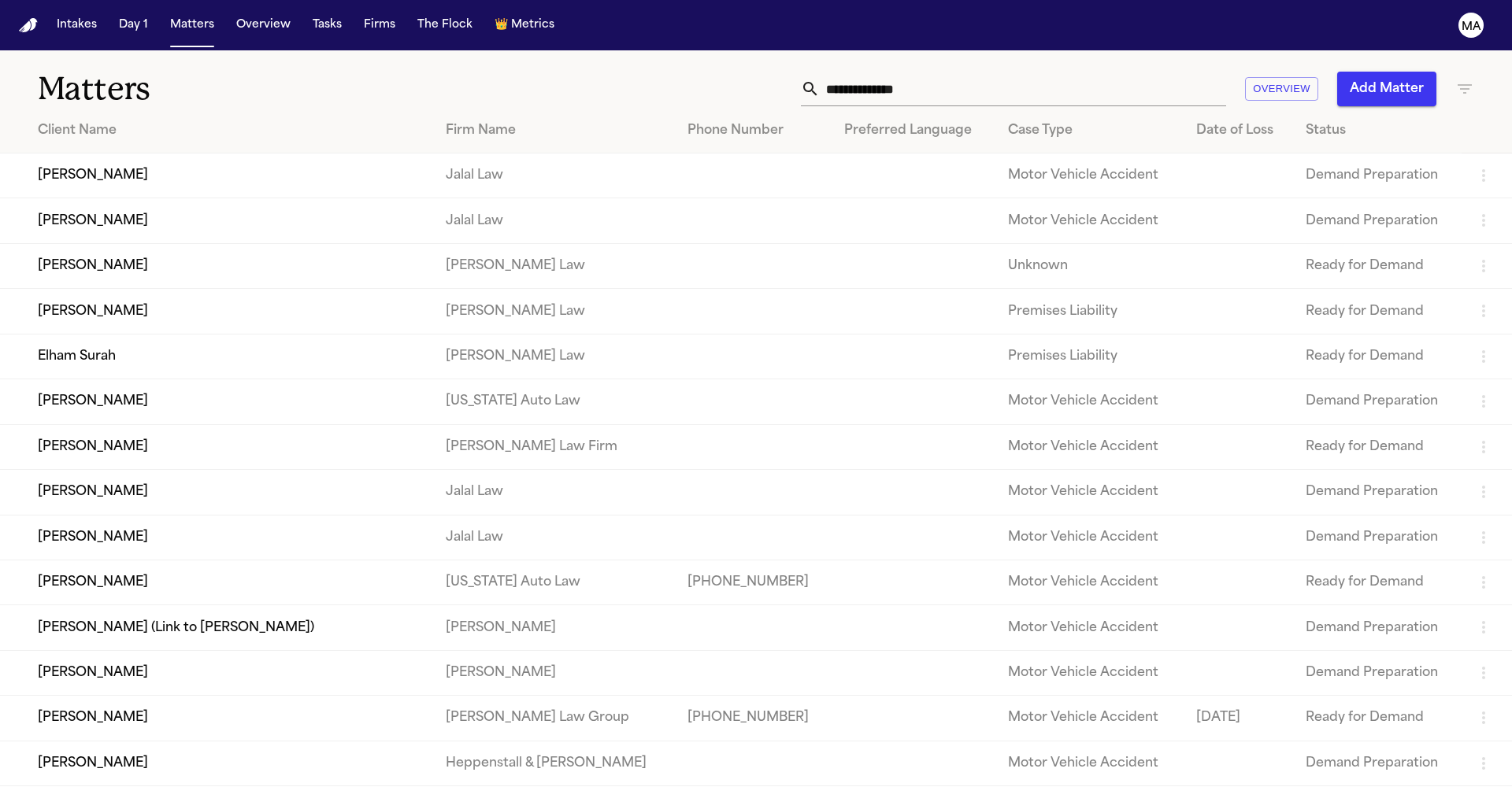
click at [1170, 72] on input "text" at bounding box center [1022, 89] width 406 height 35
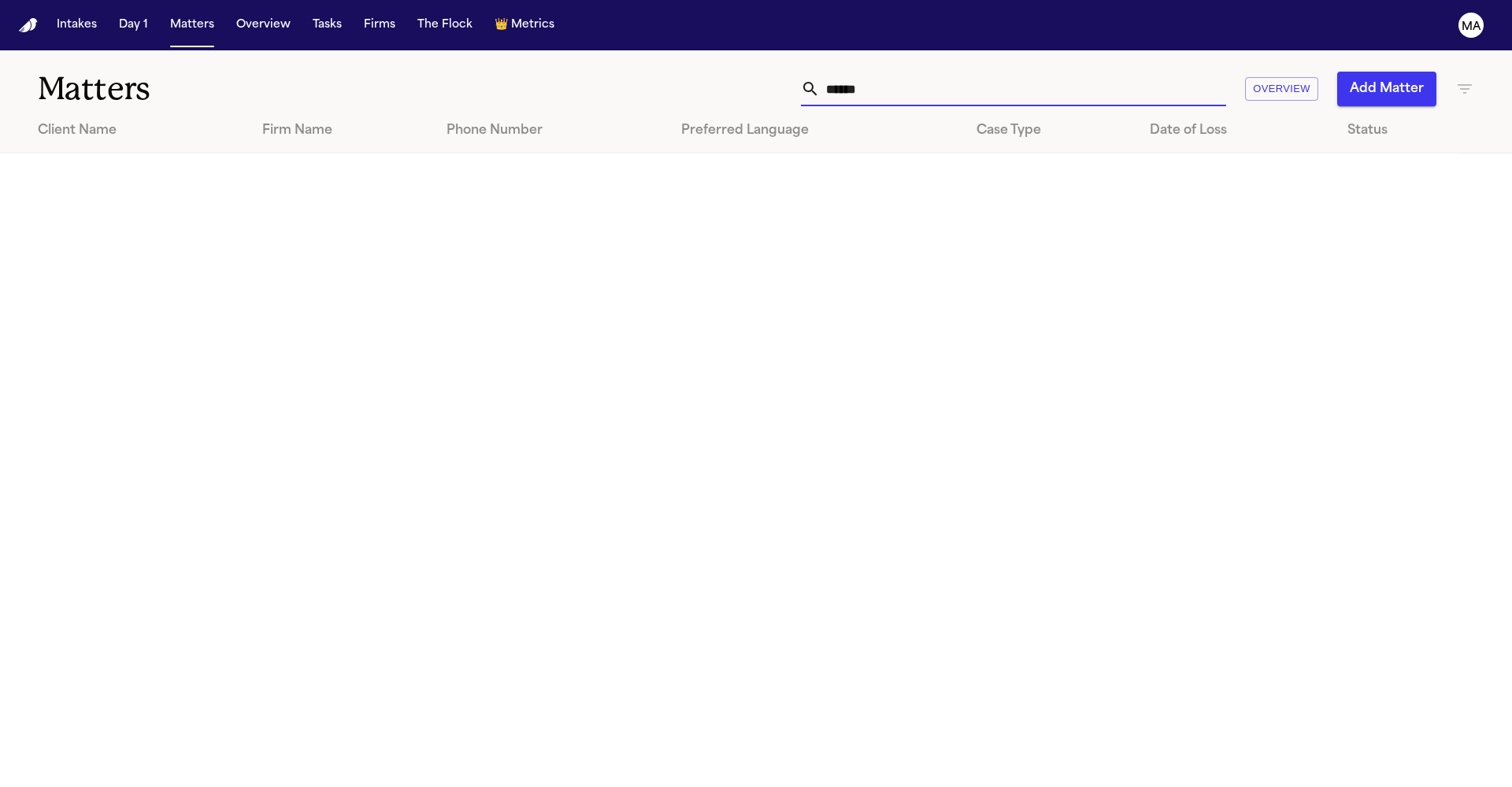
click at [1455, 79] on icon "button" at bounding box center [1464, 88] width 19 height 19
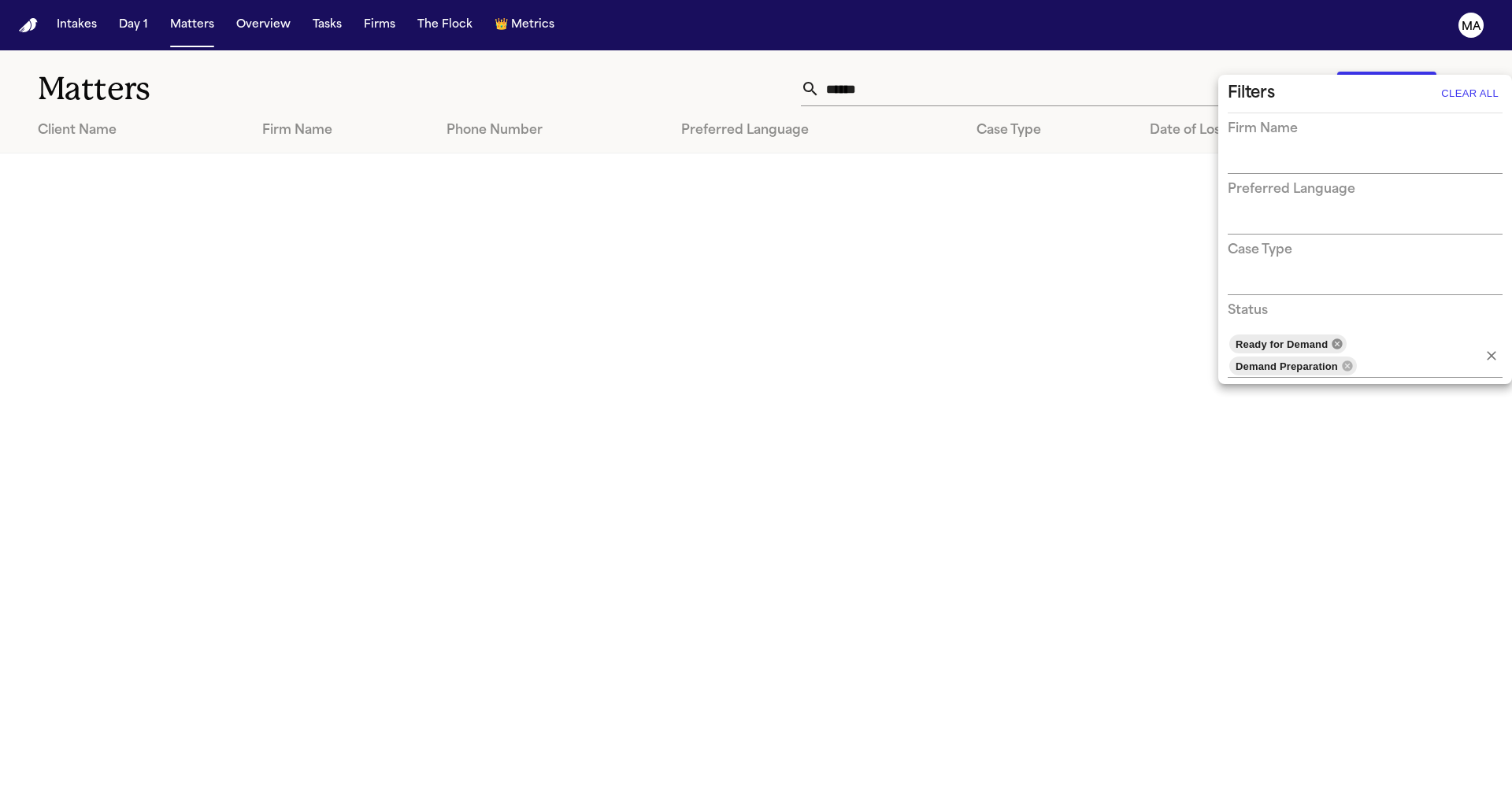
click at [1332, 339] on icon at bounding box center [1337, 343] width 11 height 11
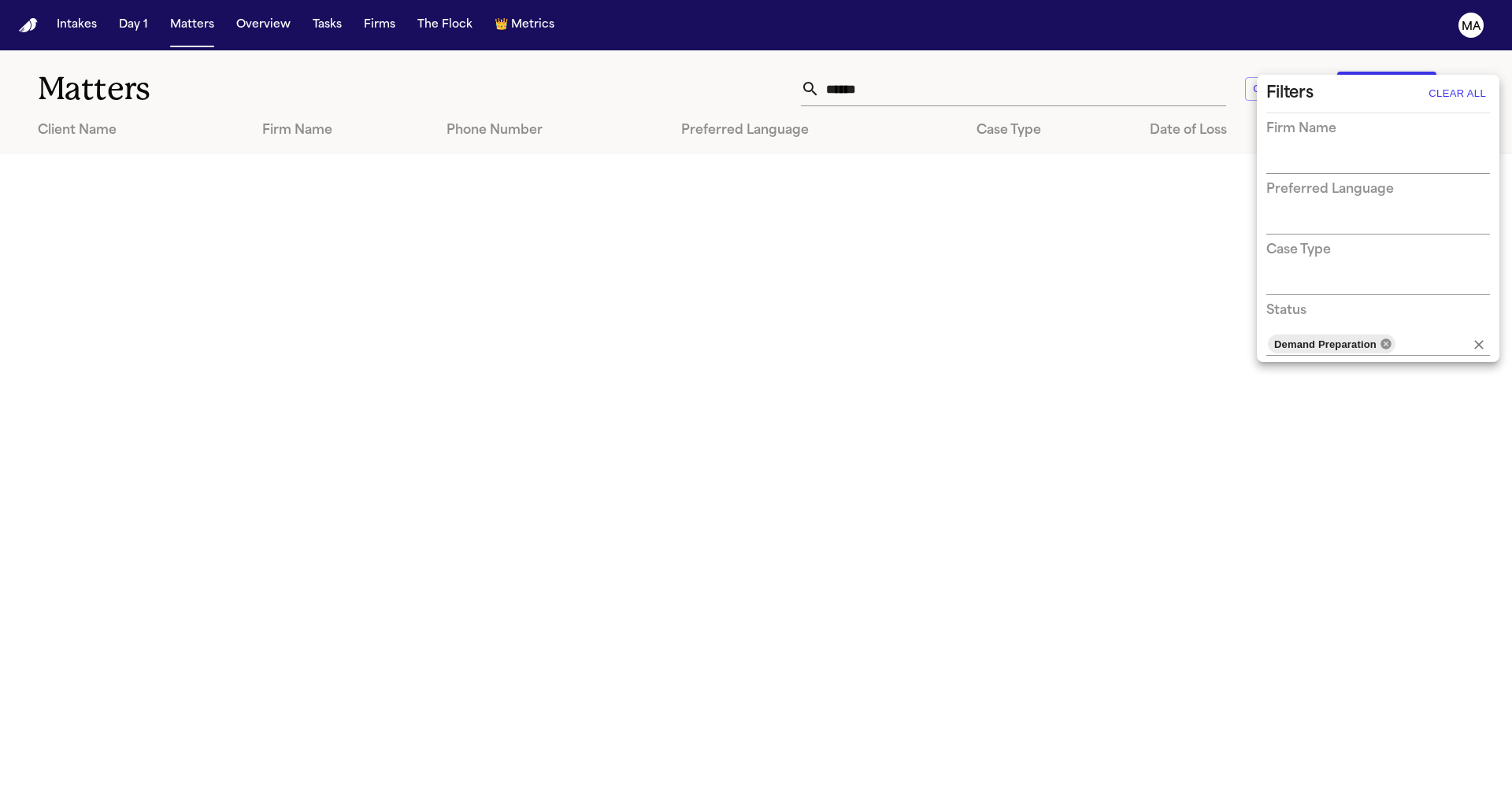
click at [1380, 339] on icon at bounding box center [1385, 343] width 11 height 11
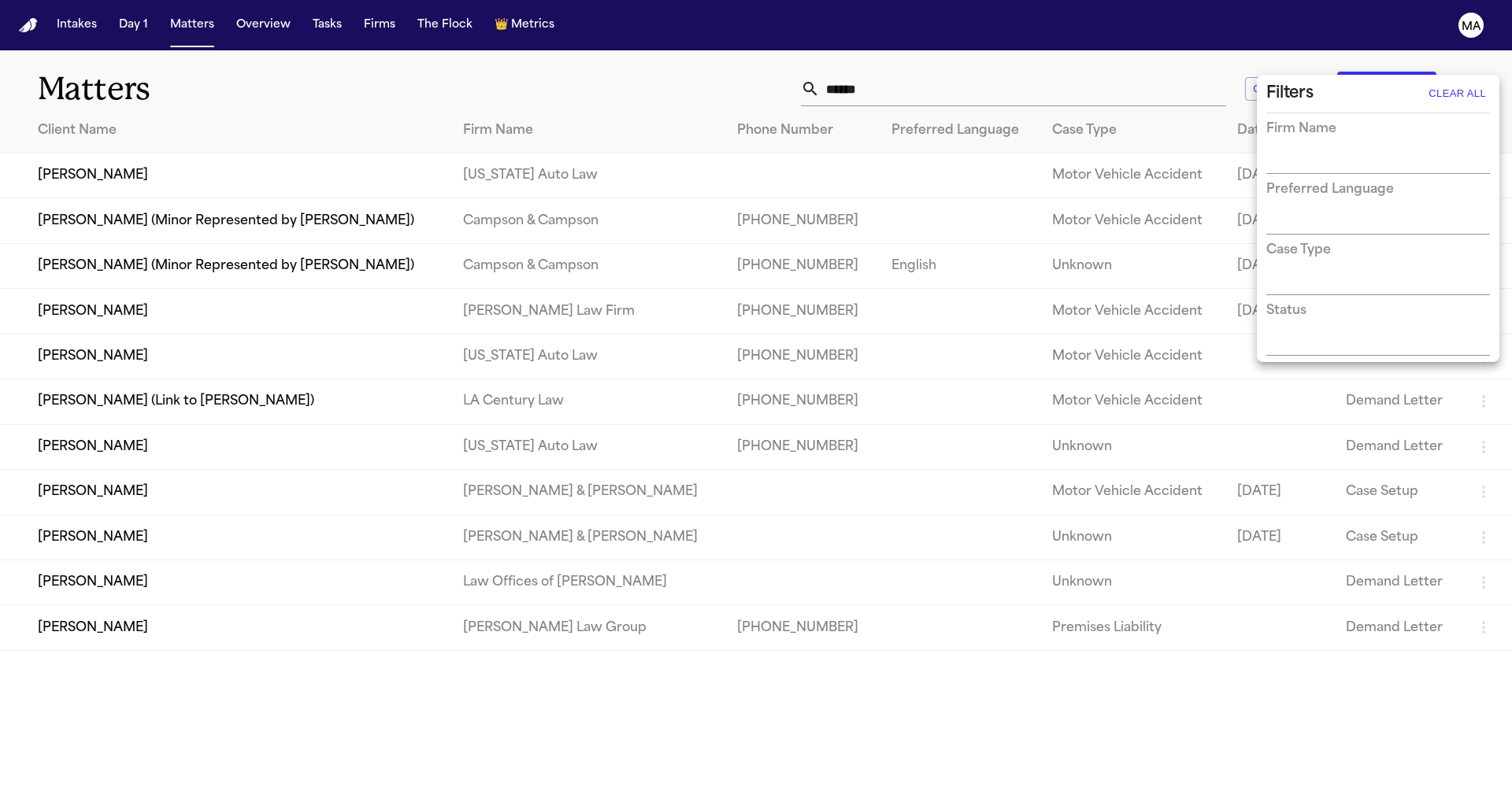
click at [1107, 64] on div at bounding box center [756, 394] width 1512 height 787
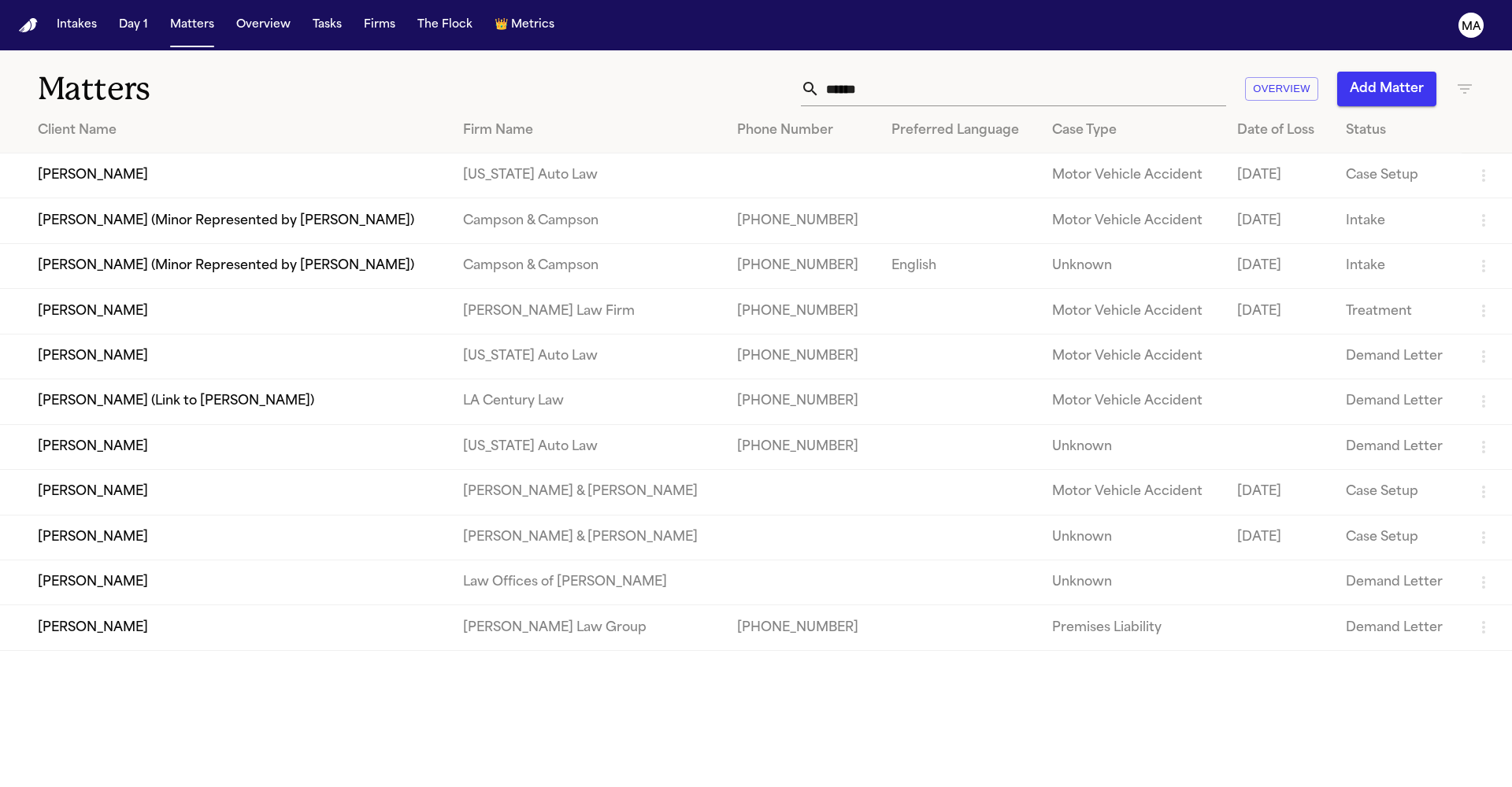
click at [1084, 72] on input "******" at bounding box center [1022, 89] width 406 height 35
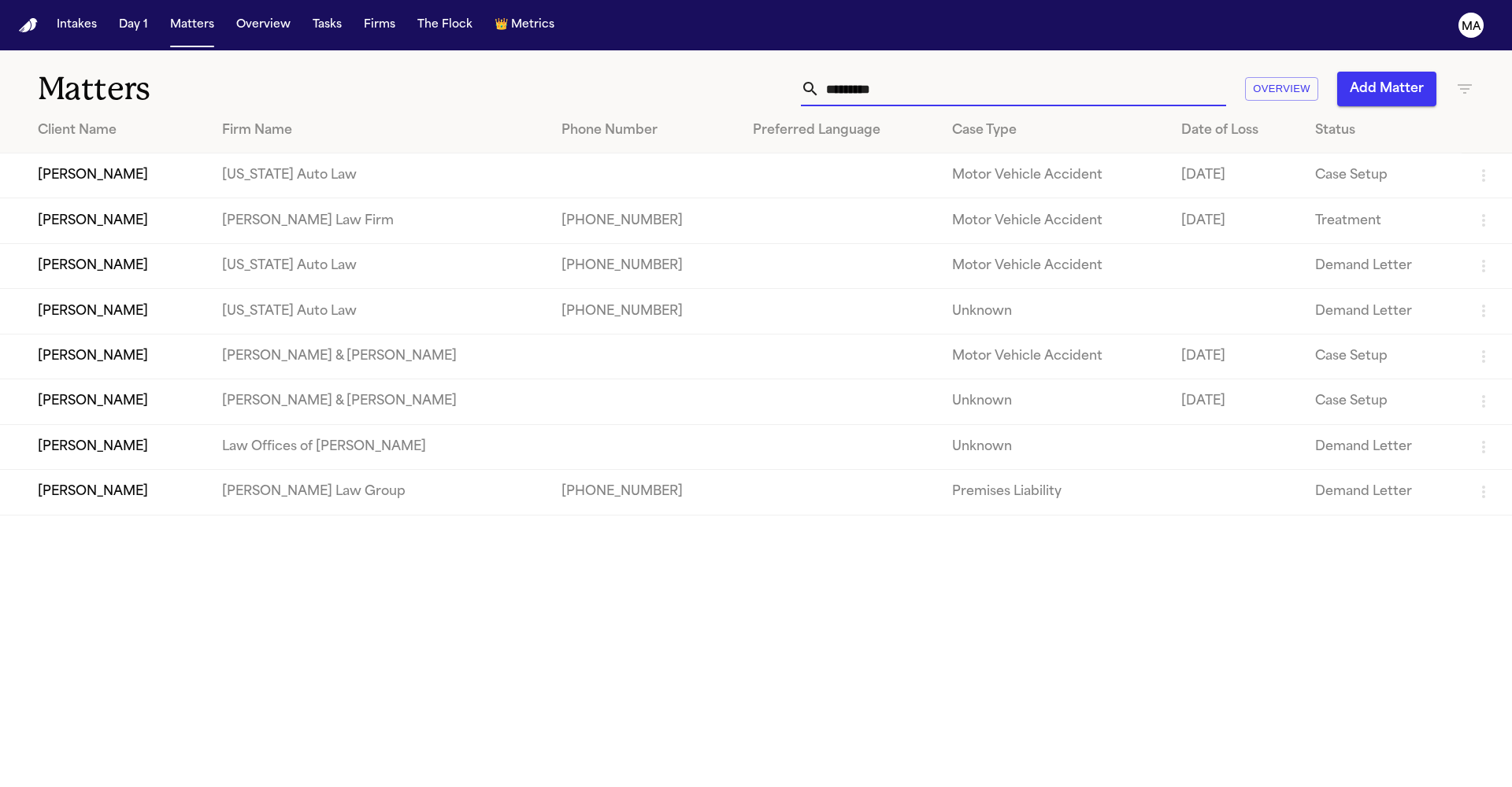
type input "********"
click at [170, 297] on td "[PERSON_NAME]" at bounding box center [104, 312] width 209 height 45
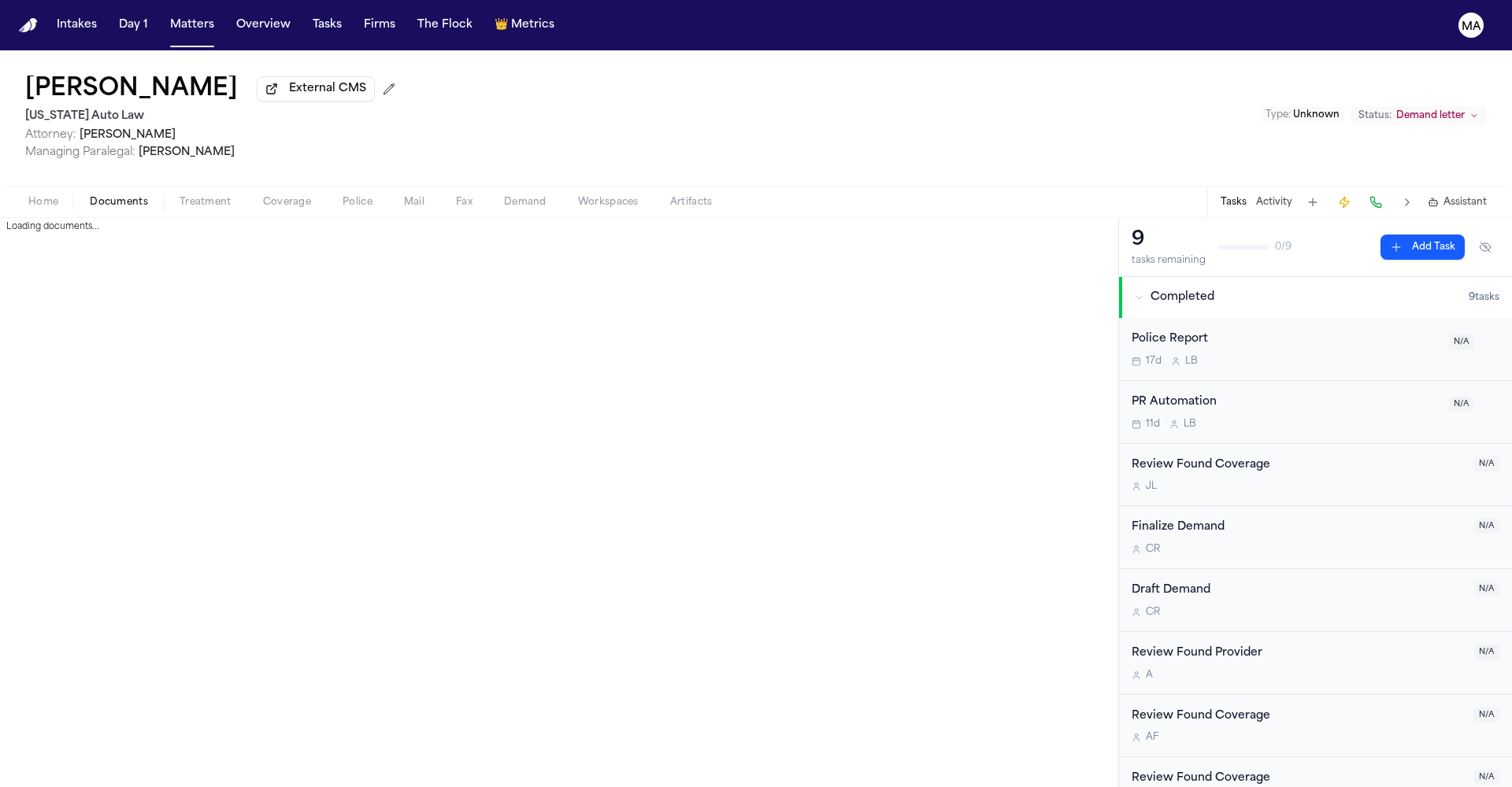
click at [98, 196] on span "Documents" at bounding box center [119, 203] width 58 height 13
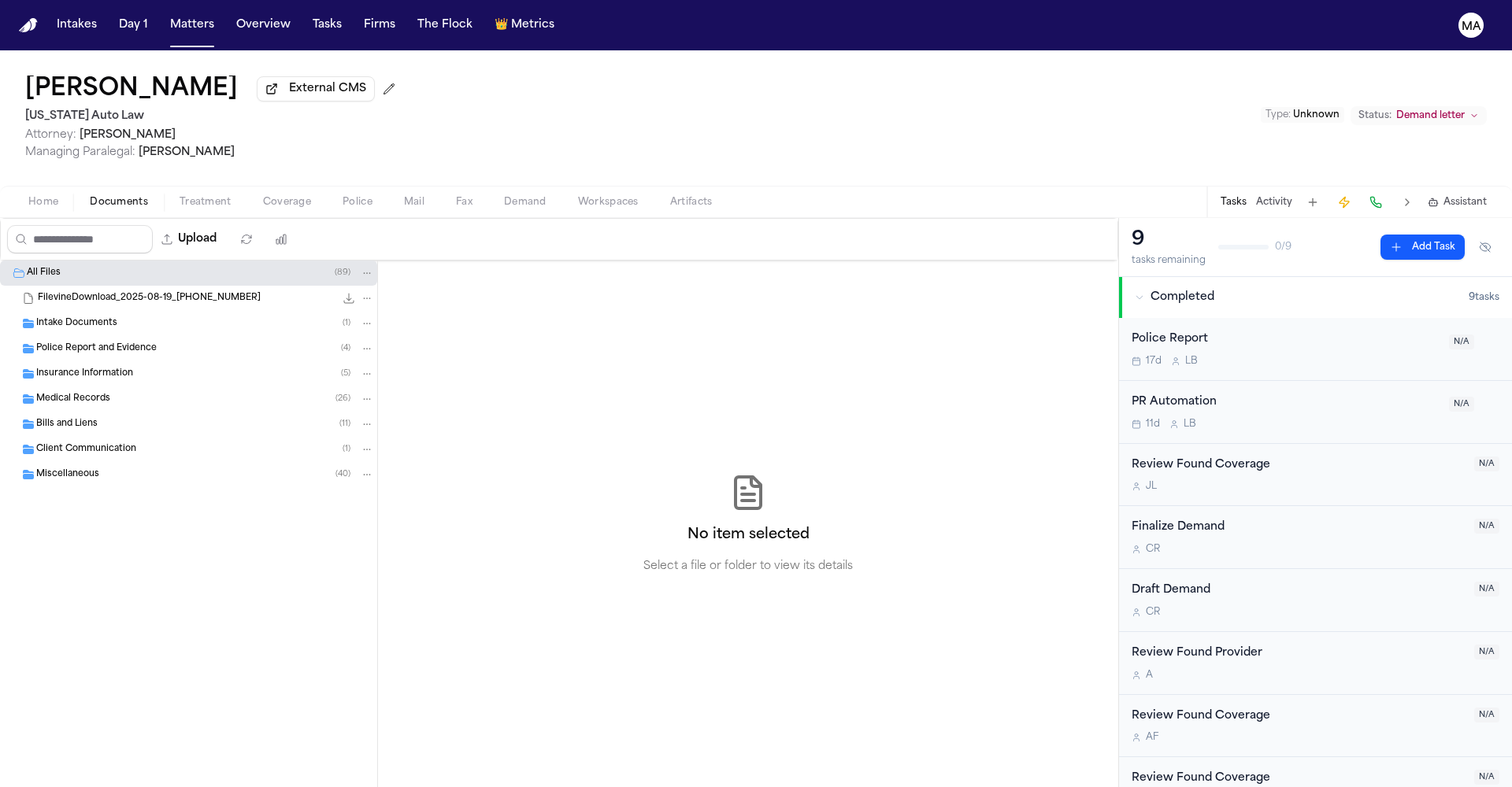
click at [495, 210] on span "button" at bounding box center [525, 211] width 61 height 2
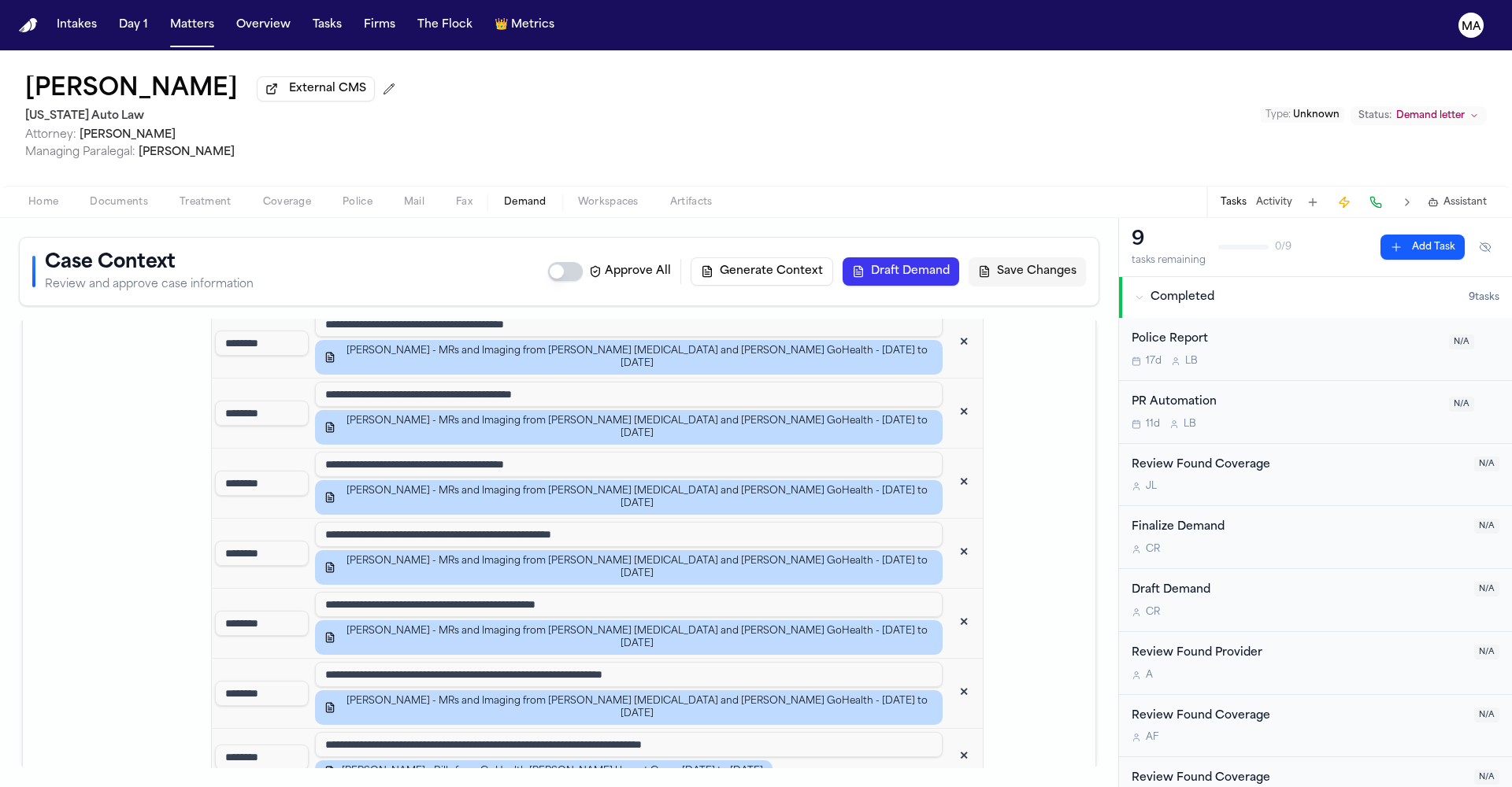
scroll to position [3116, 0]
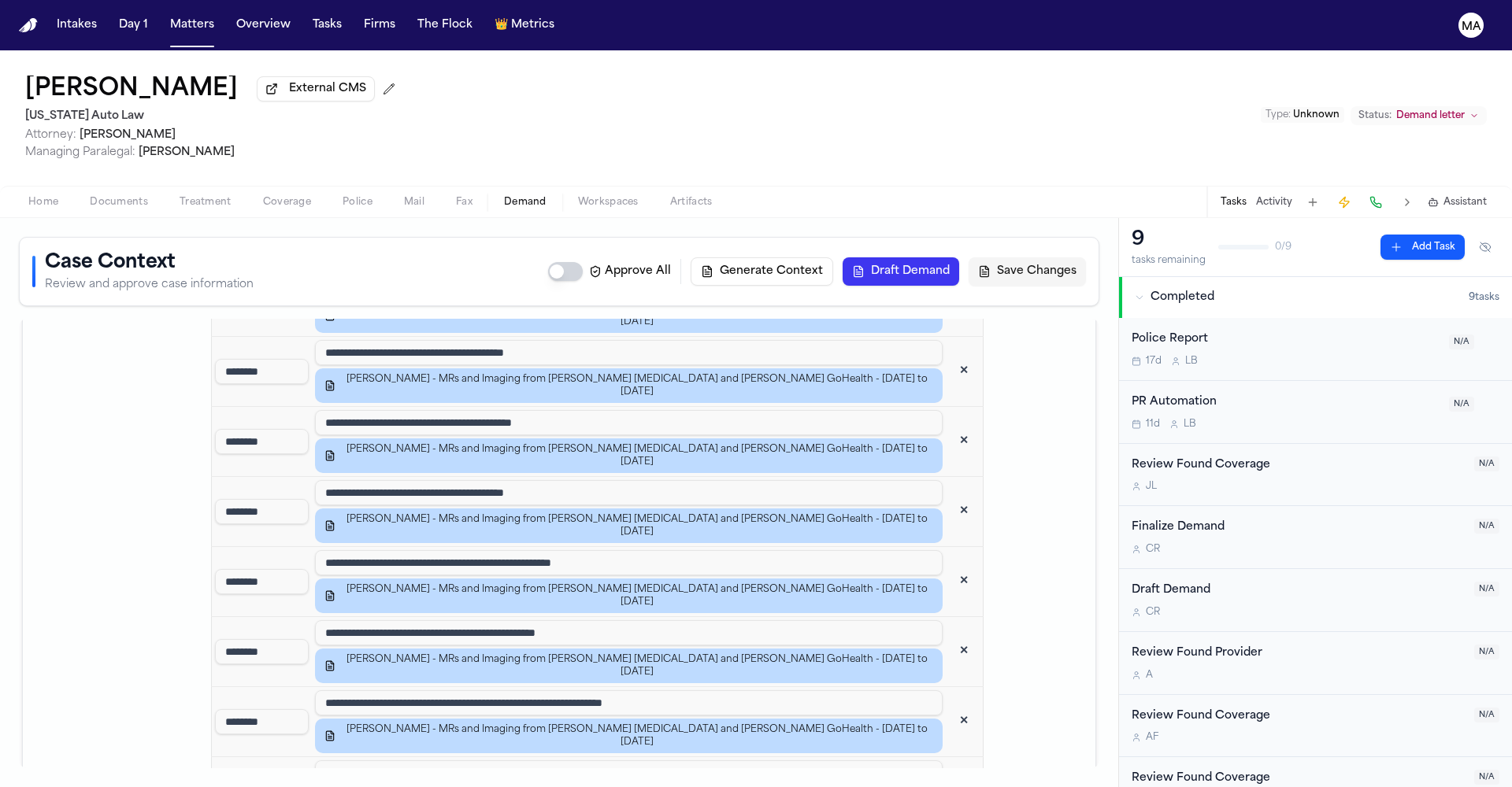
drag, startPoint x: 428, startPoint y: 486, endPoint x: 210, endPoint y: 445, distance: 221.8
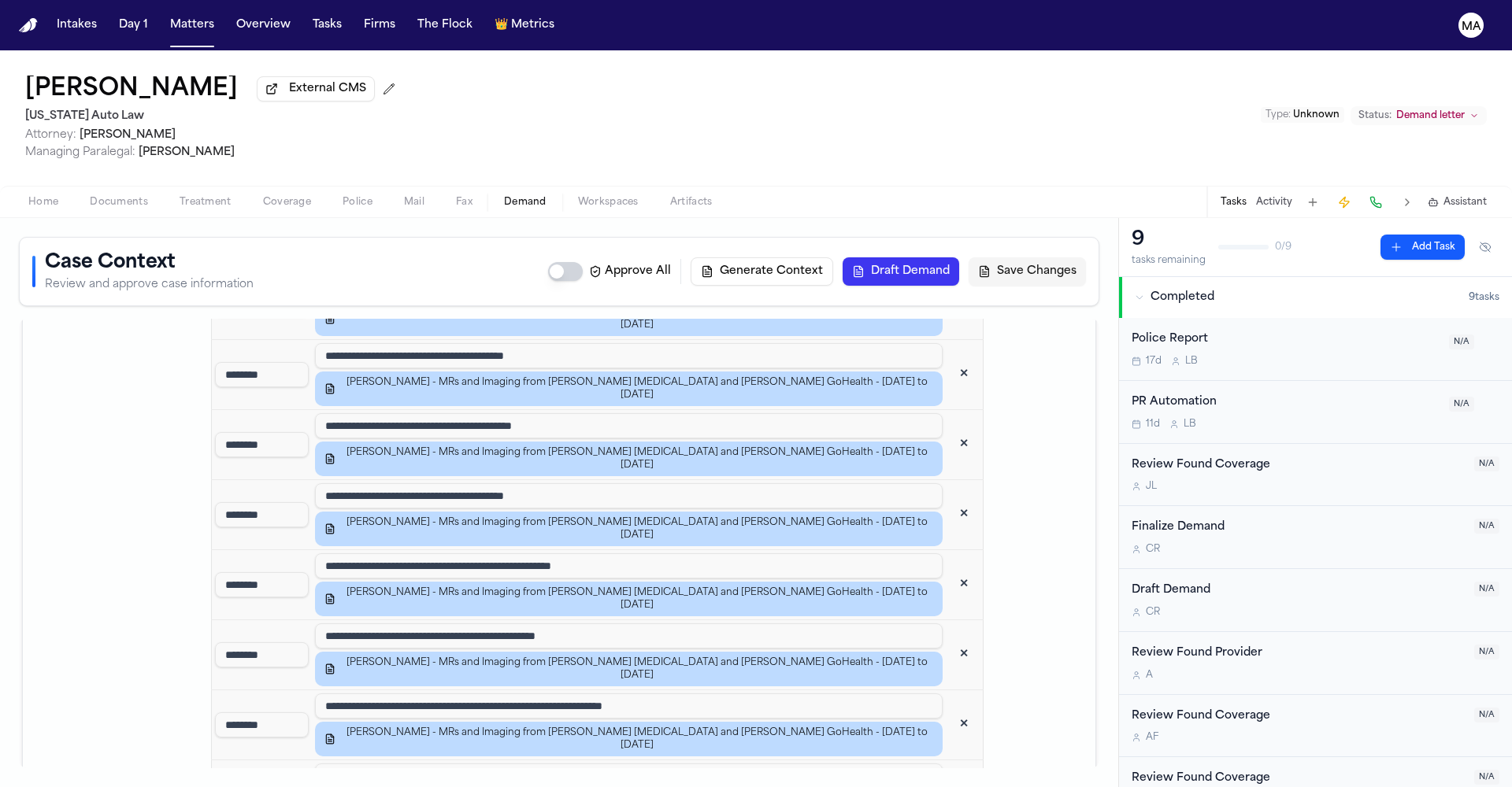
scroll to position [3110, 0]
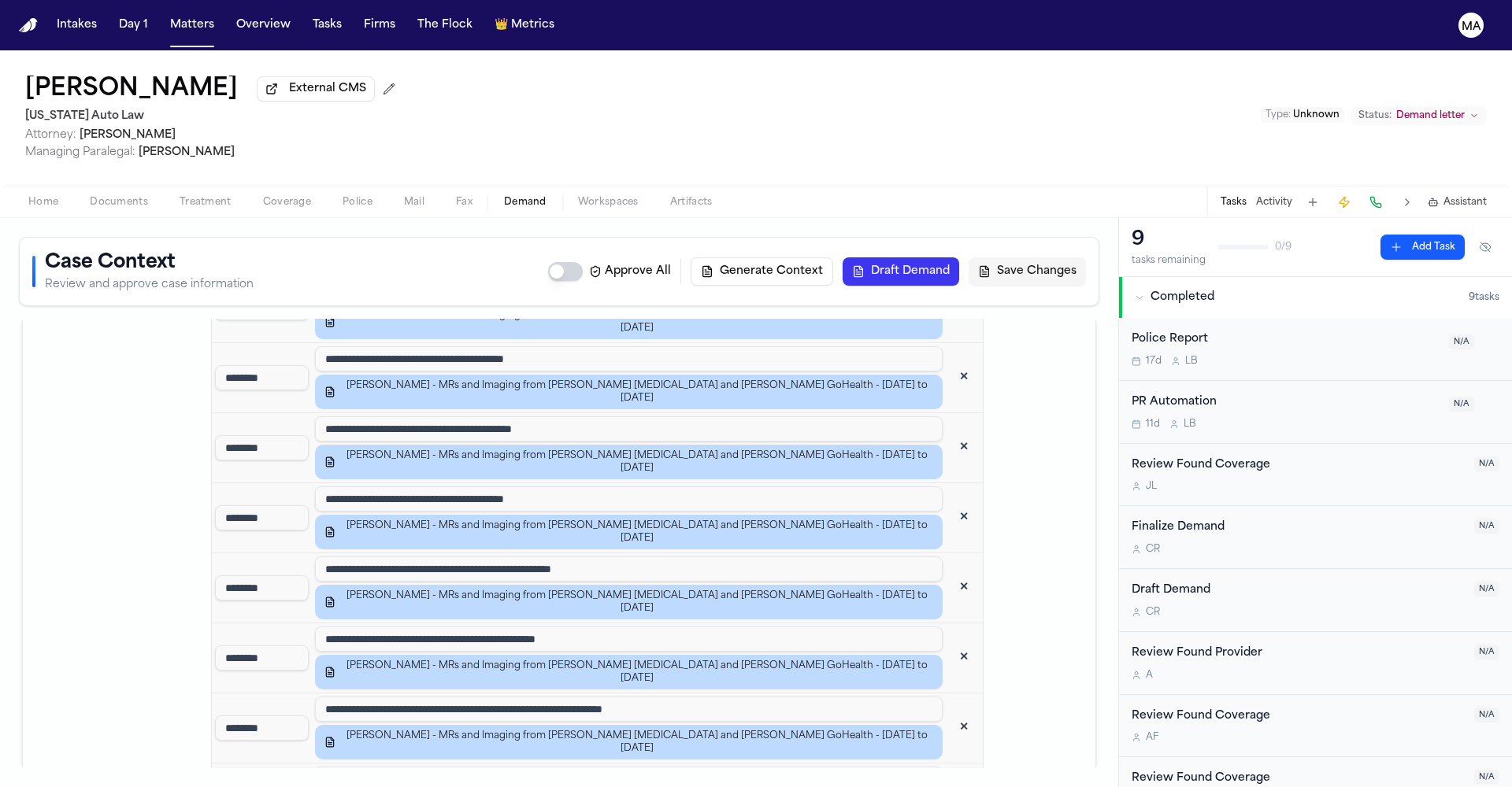
click at [164, 12] on button "Matters" at bounding box center [192, 25] width 57 height 28
